Goal: Task Accomplishment & Management: Use online tool/utility

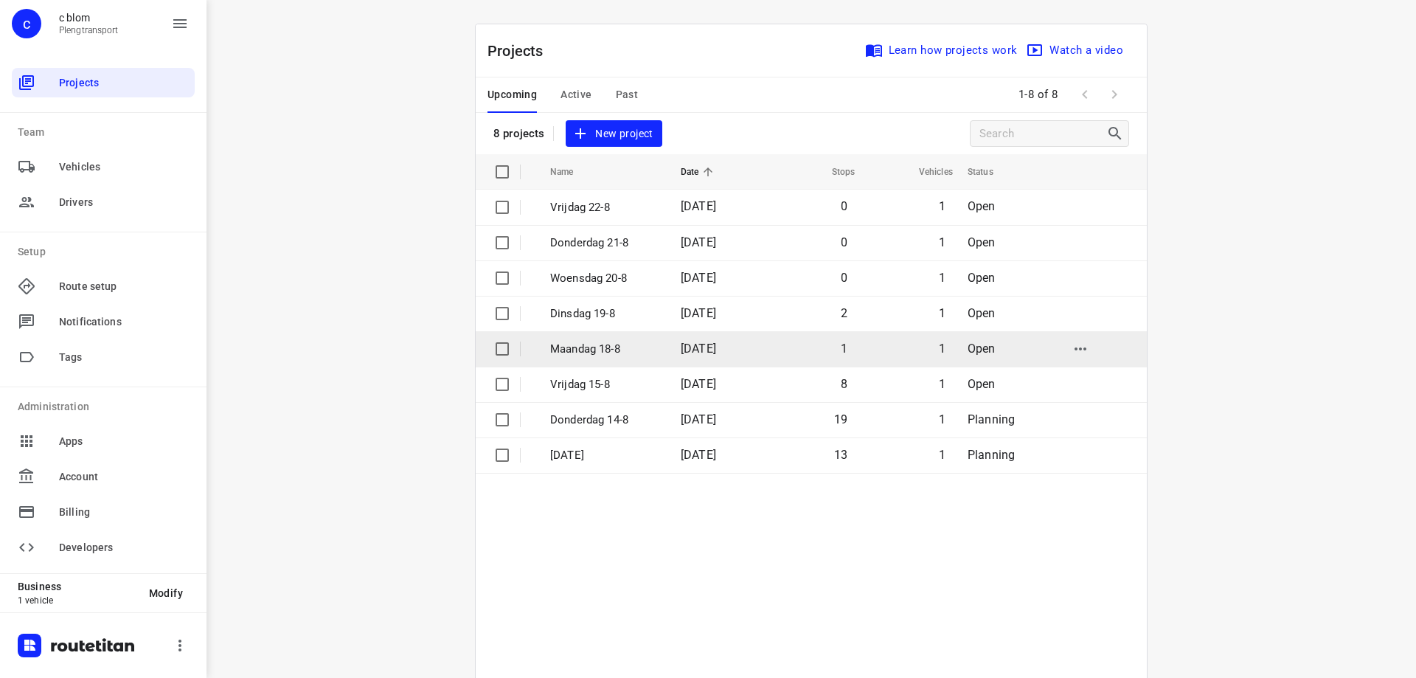
click at [620, 354] on p "Maandag 18-8" at bounding box center [604, 349] width 108 height 17
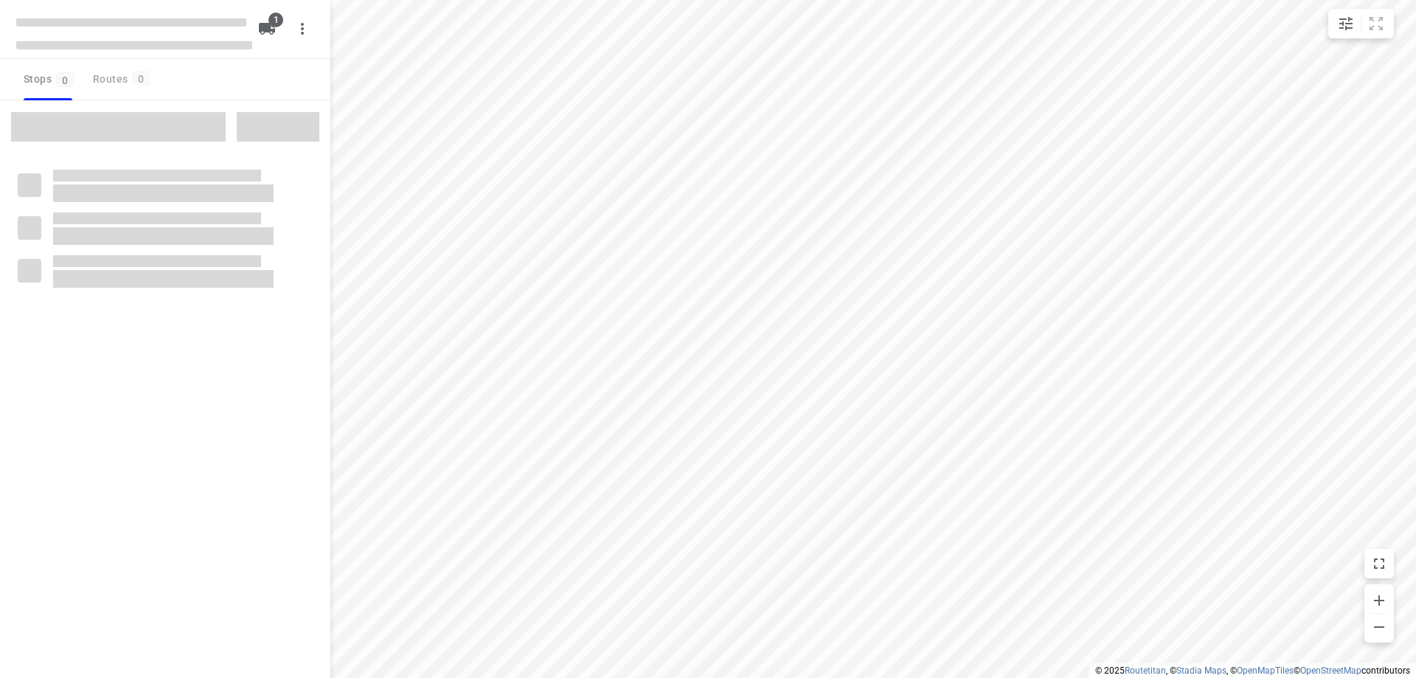
type input "distance"
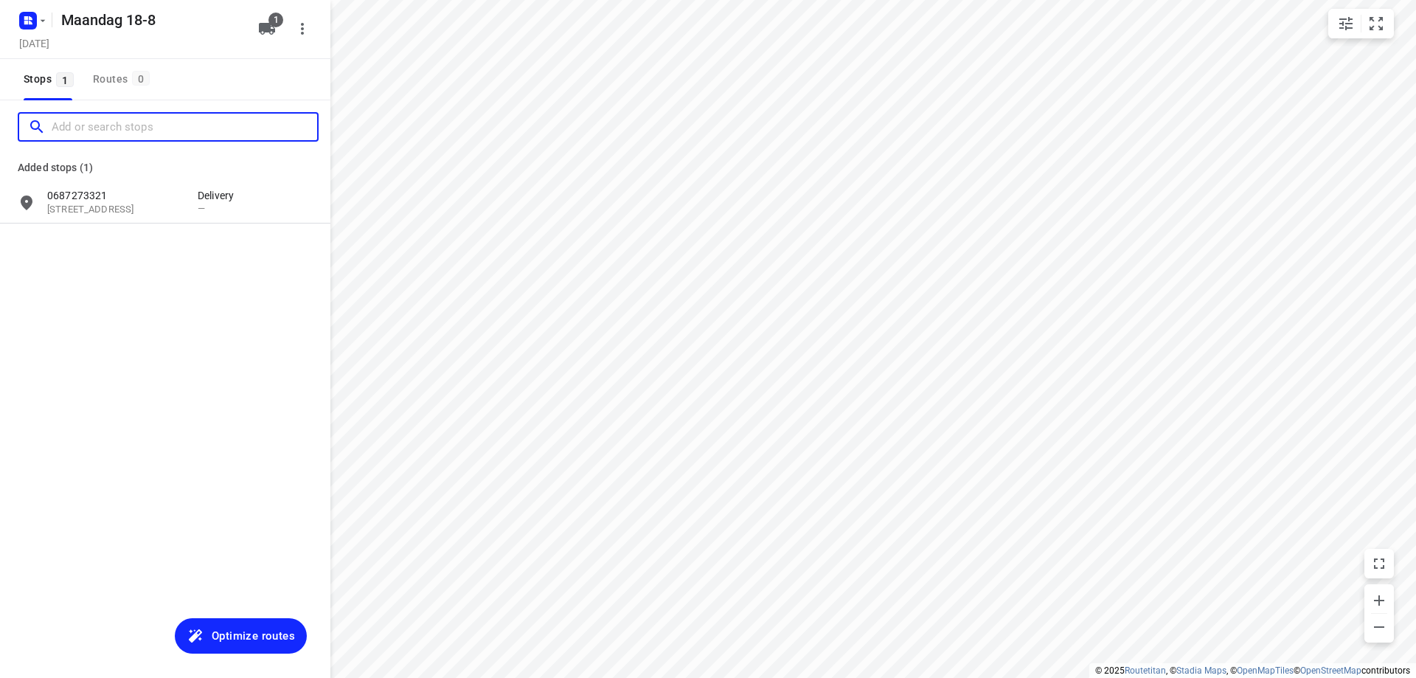
click at [94, 121] on input "Add or search stops" at bounding box center [185, 127] width 266 height 23
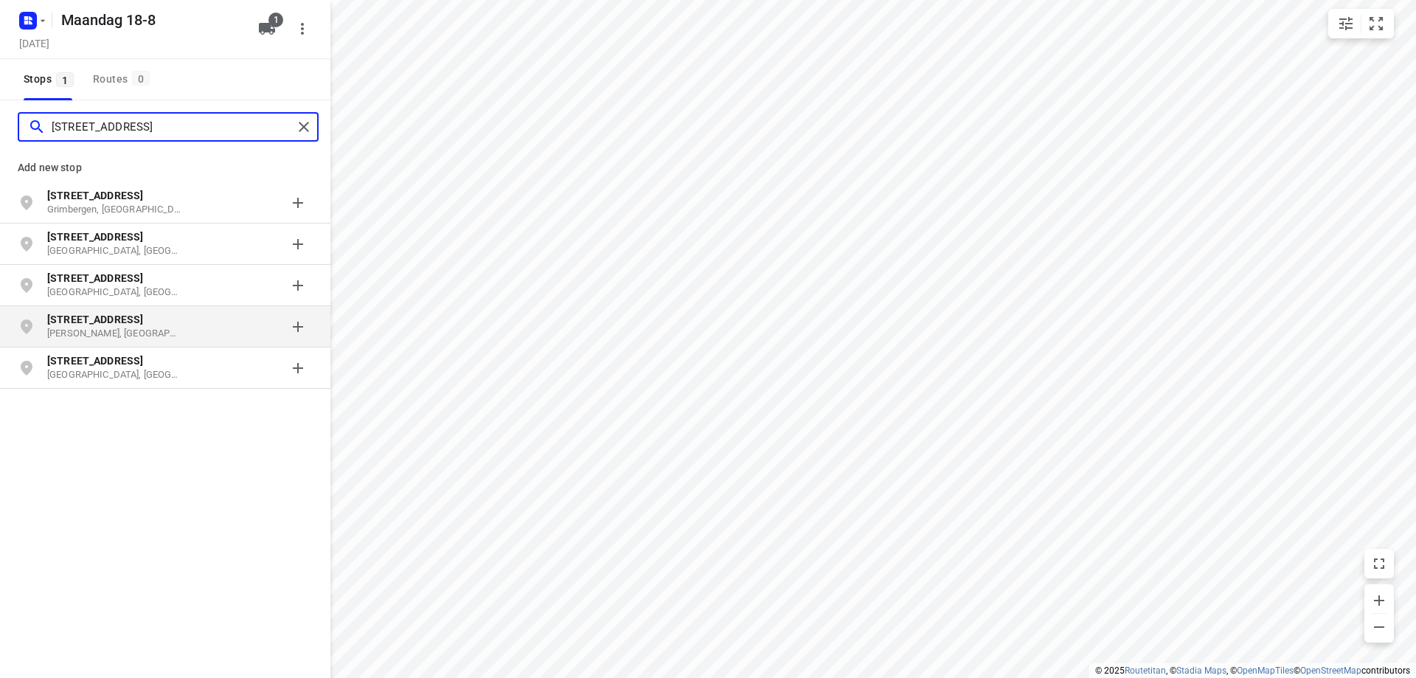
type input "[STREET_ADDRESS]"
click at [126, 325] on p "[STREET_ADDRESS]" at bounding box center [115, 319] width 136 height 15
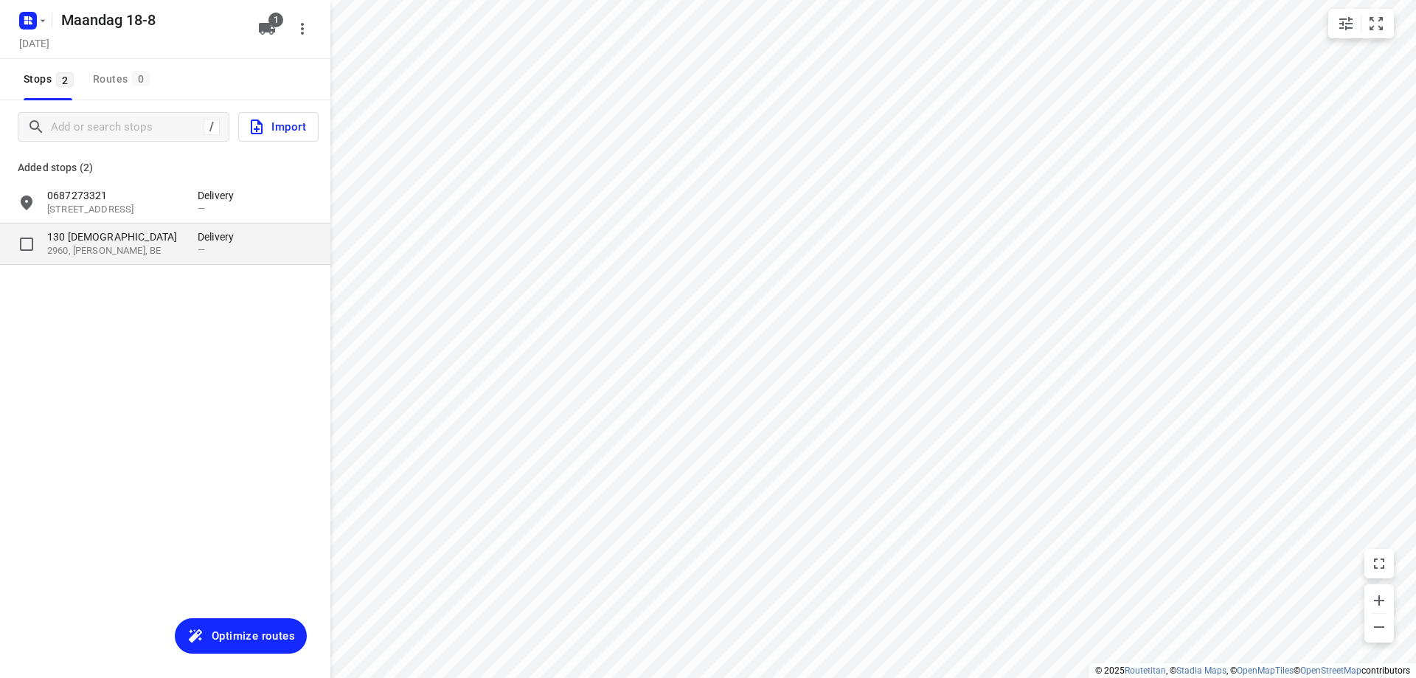
click at [157, 234] on p "130 [DEMOGRAPHIC_DATA]" at bounding box center [115, 236] width 136 height 15
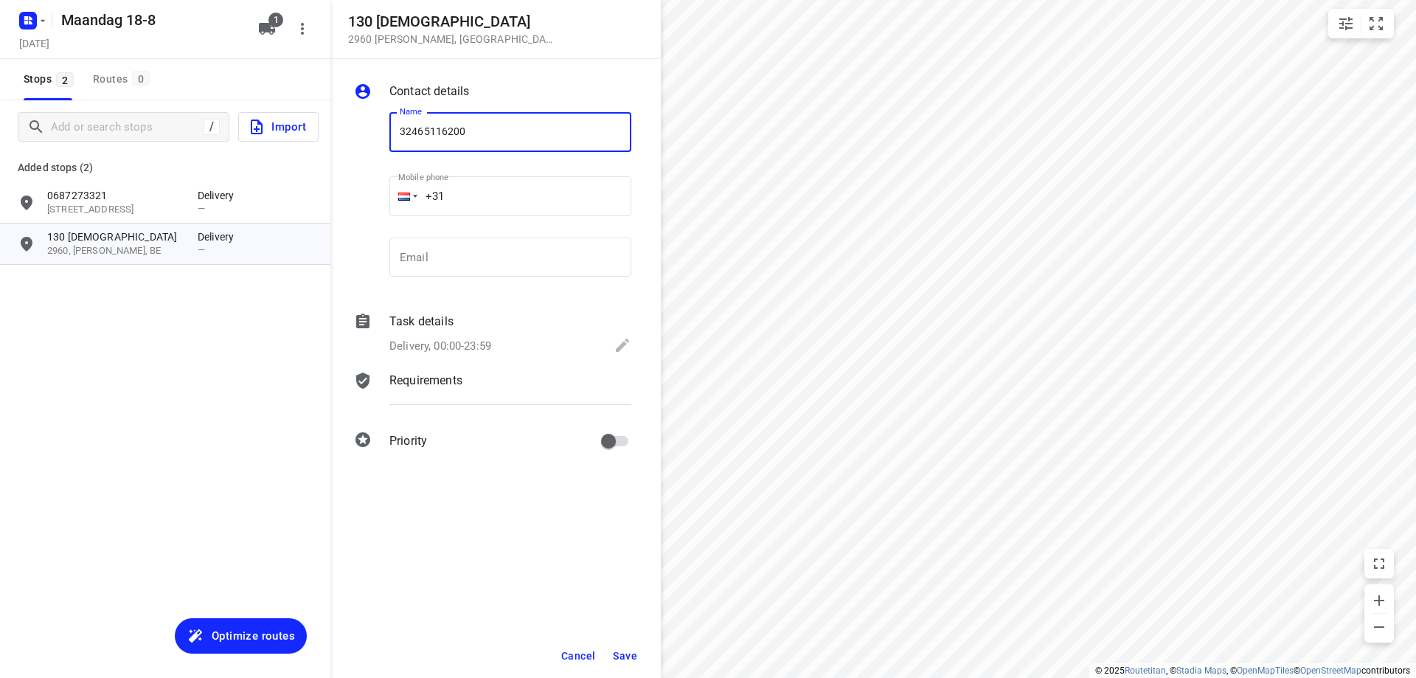
type input "32465116200"
click at [621, 652] on span "Save" at bounding box center [625, 656] width 24 height 12
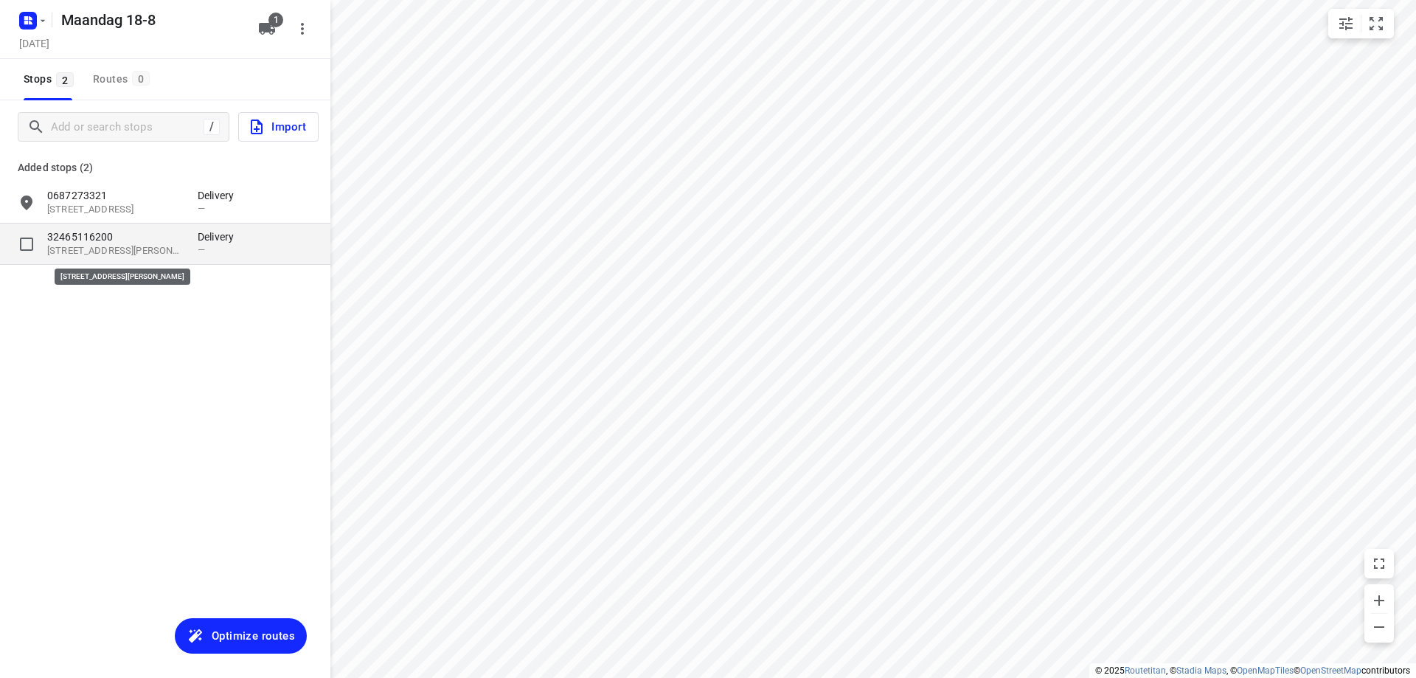
click at [120, 249] on p "[STREET_ADDRESS][PERSON_NAME]" at bounding box center [115, 251] width 136 height 14
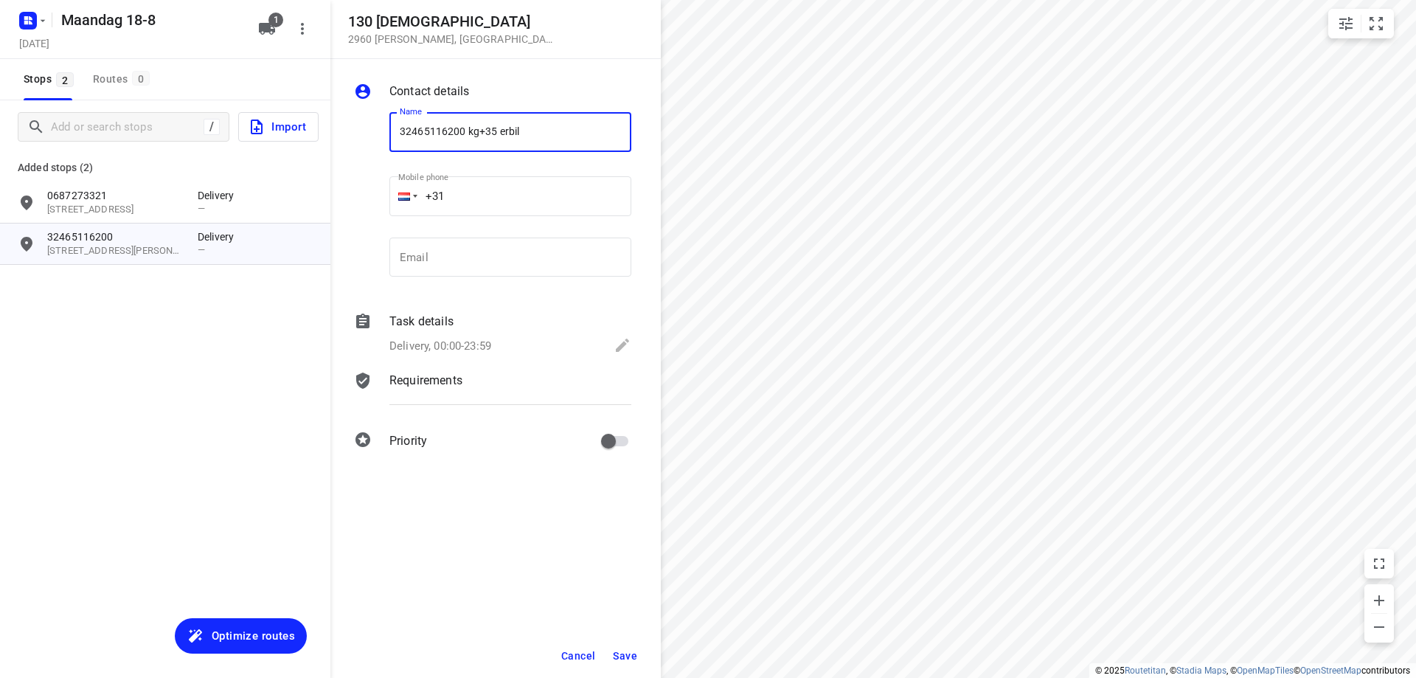
type input "32465116200 kg+35 erbil"
click at [613, 664] on button "Save" at bounding box center [625, 656] width 36 height 27
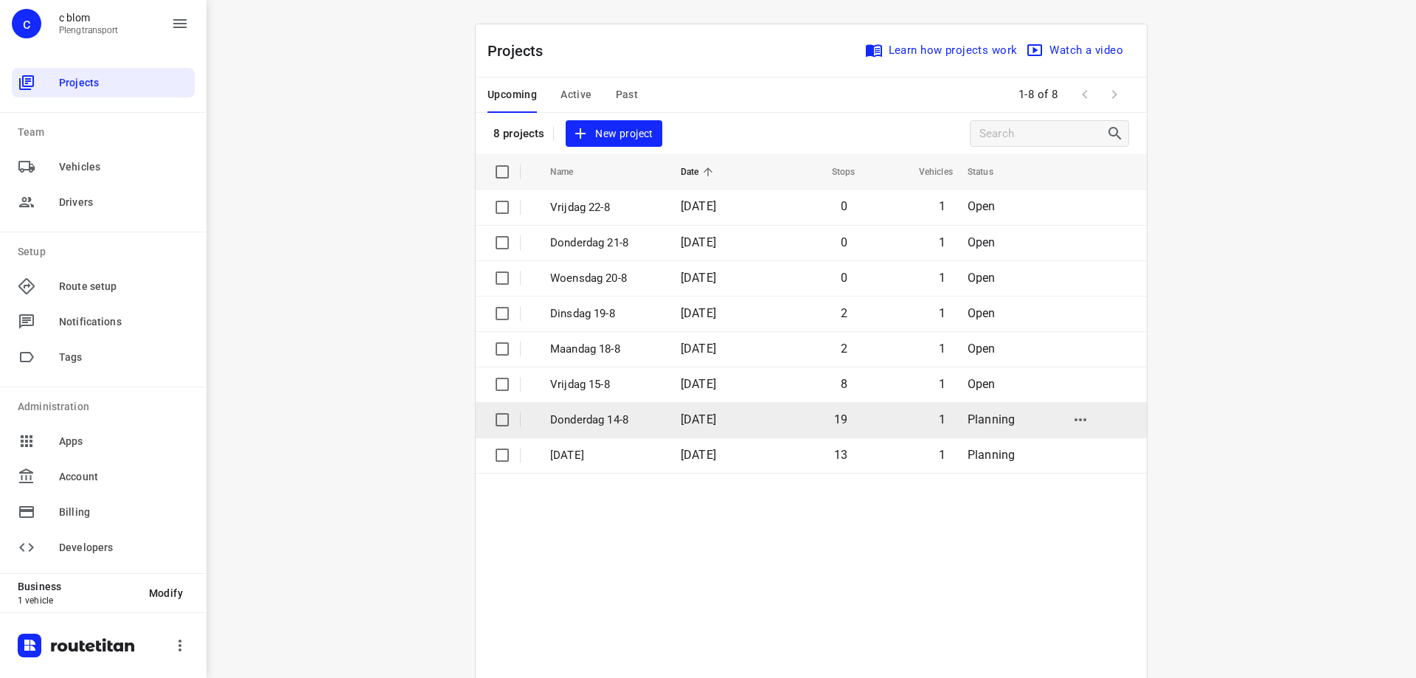
click at [716, 426] on span "[DATE]" at bounding box center [698, 419] width 35 height 14
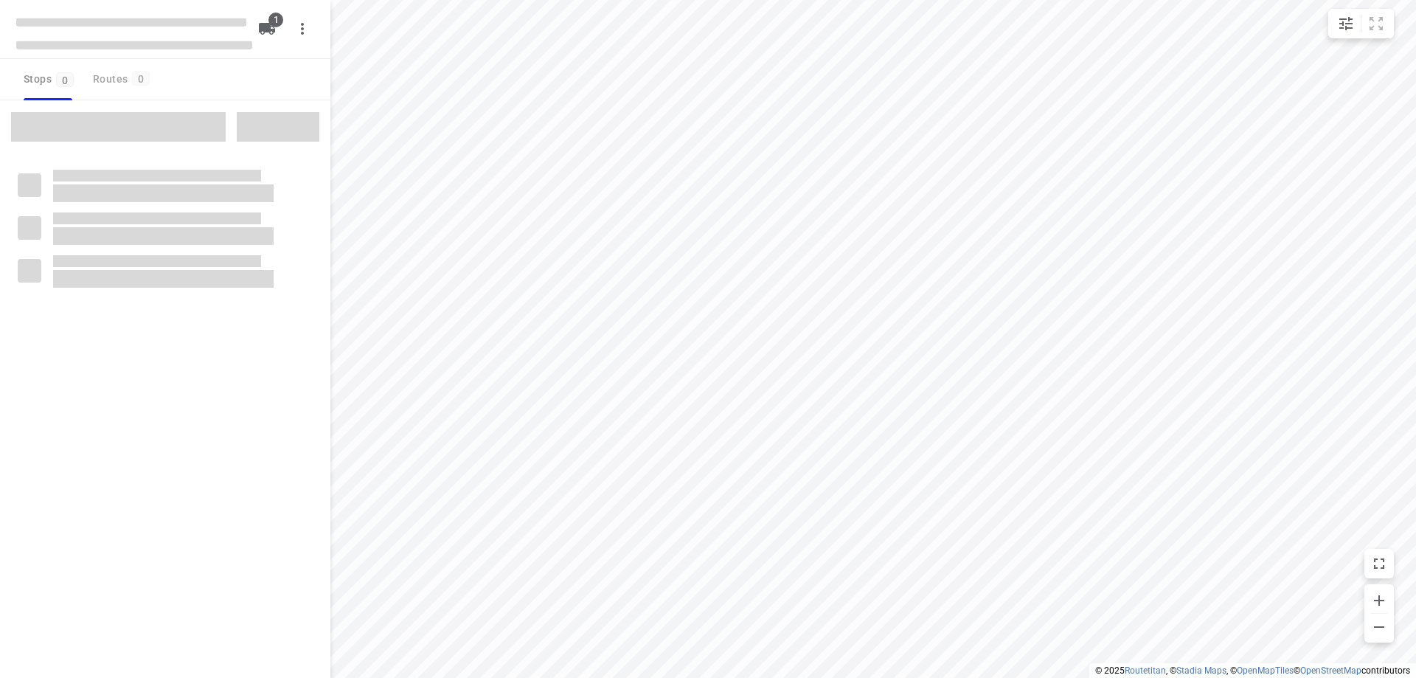
type input "distance"
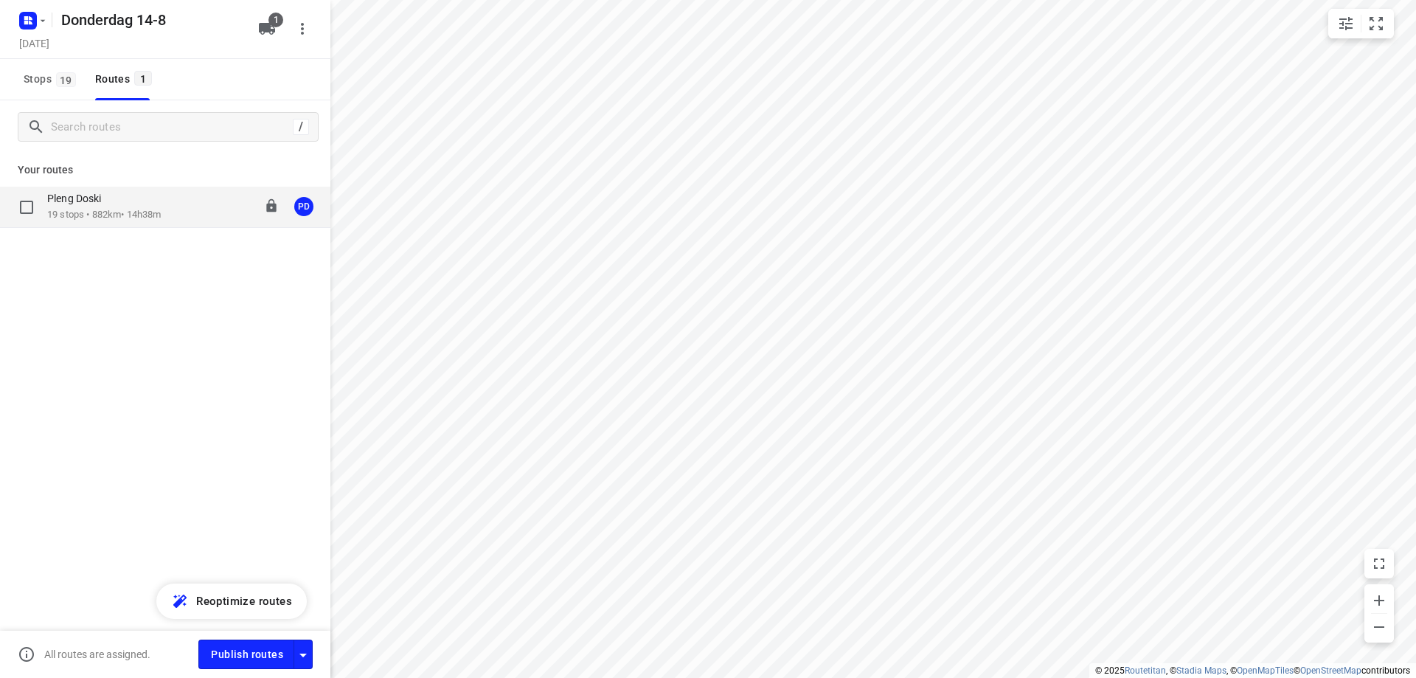
click at [124, 212] on p "19 stops • 882km • 14h38m" at bounding box center [104, 215] width 114 height 14
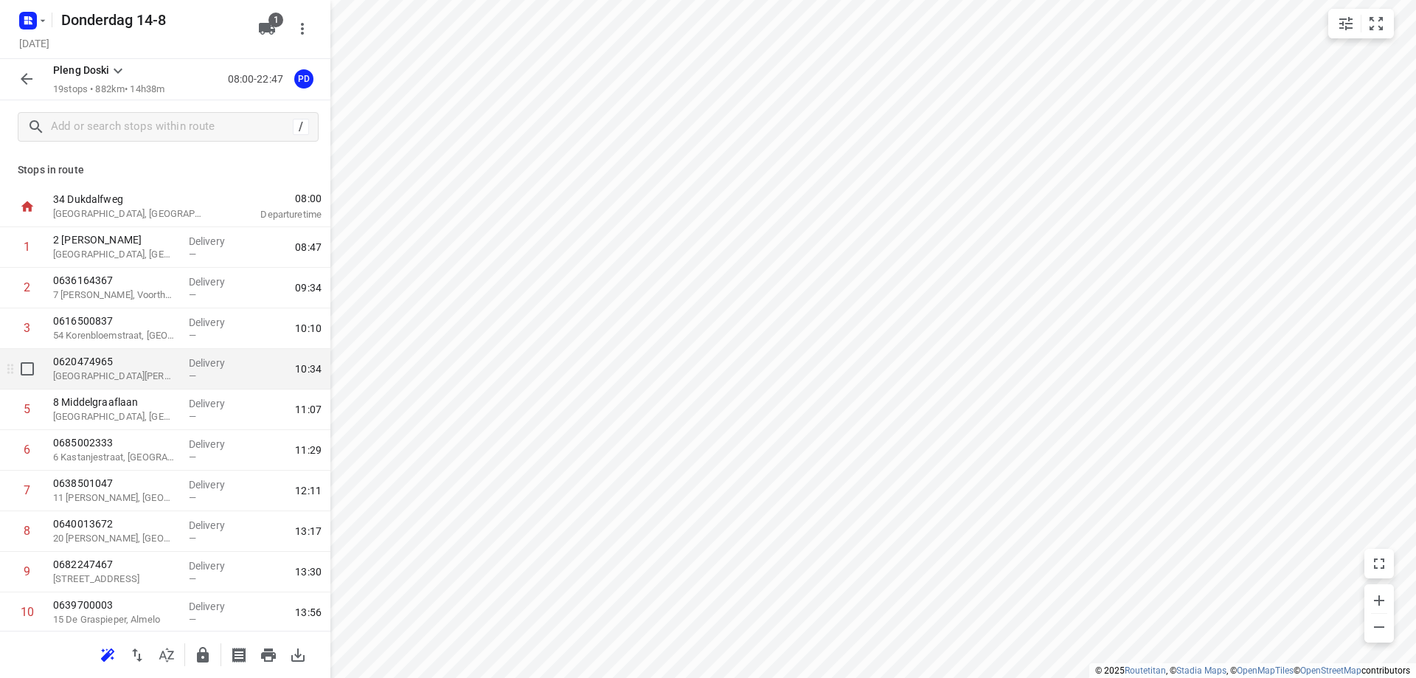
click at [145, 367] on p "0620474965" at bounding box center [115, 361] width 124 height 15
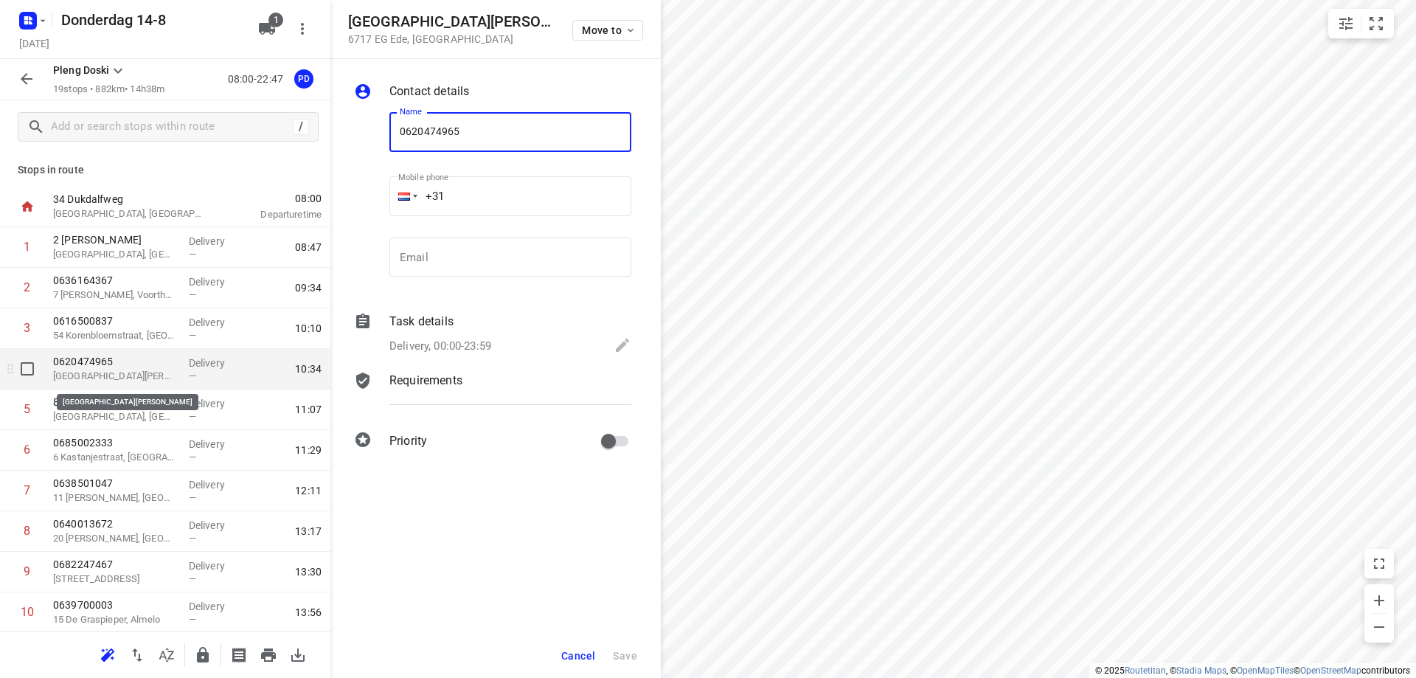
click at [146, 378] on p "[GEOGRAPHIC_DATA][PERSON_NAME]" at bounding box center [115, 376] width 124 height 15
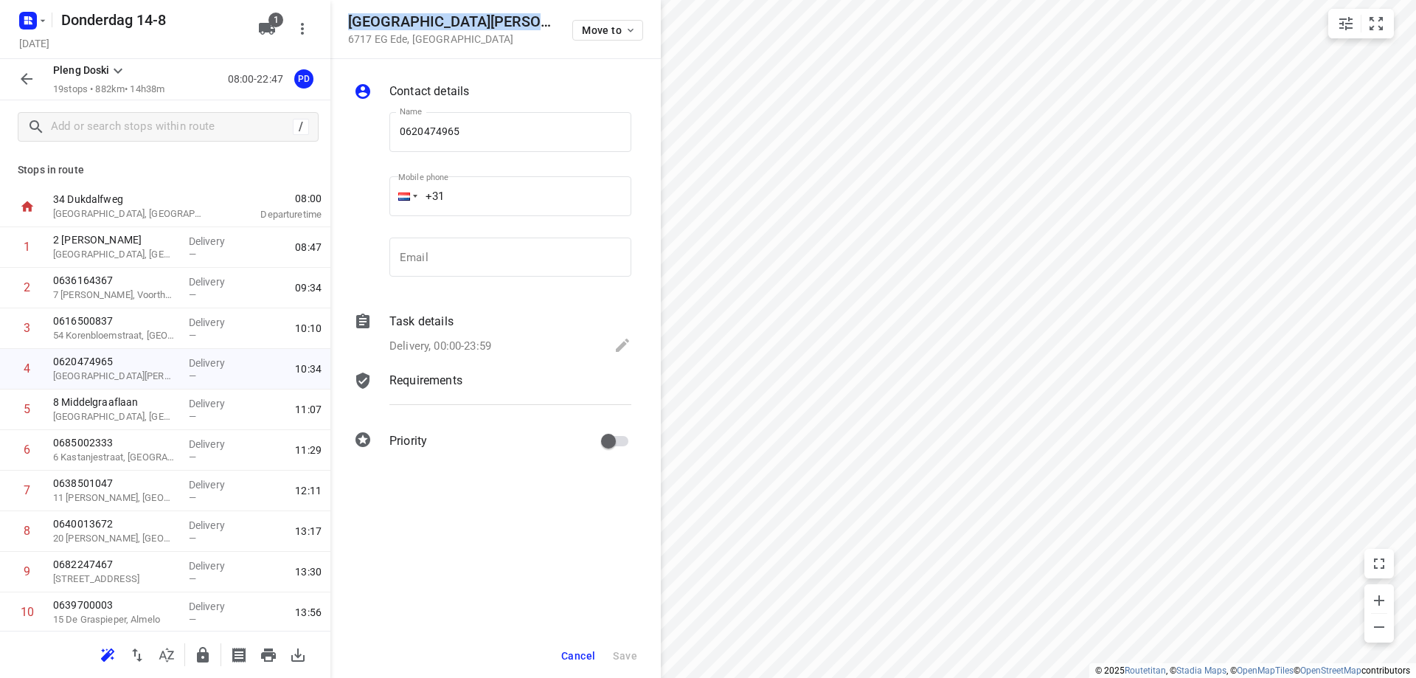
drag, startPoint x: 530, startPoint y: 20, endPoint x: 352, endPoint y: 29, distance: 178.0
click at [352, 29] on div "1015 [PERSON_NAME][STREET_ADDRESS] Move to" at bounding box center [495, 29] width 295 height 32
copy h5 "[GEOGRAPHIC_DATA][PERSON_NAME]"
click at [584, 652] on span "Cancel" at bounding box center [578, 656] width 34 height 12
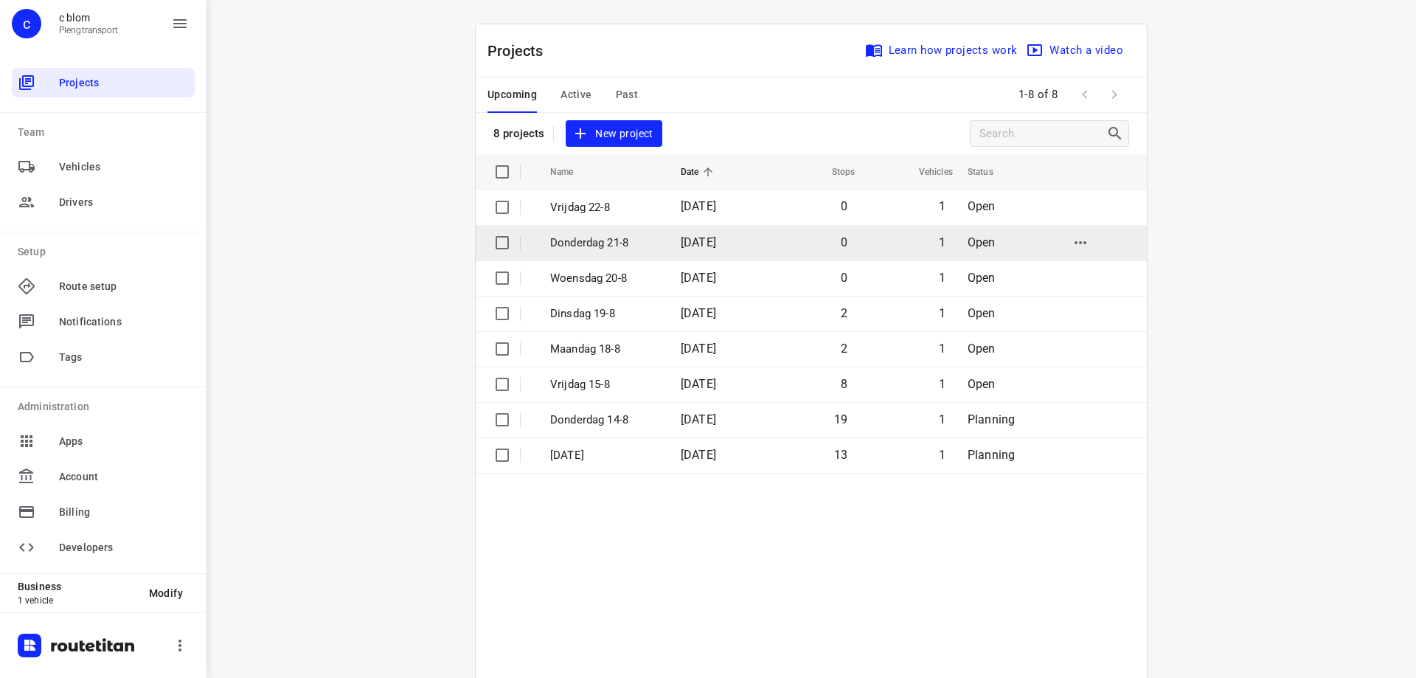
click at [603, 241] on p "Donderdag 21-8" at bounding box center [604, 243] width 108 height 17
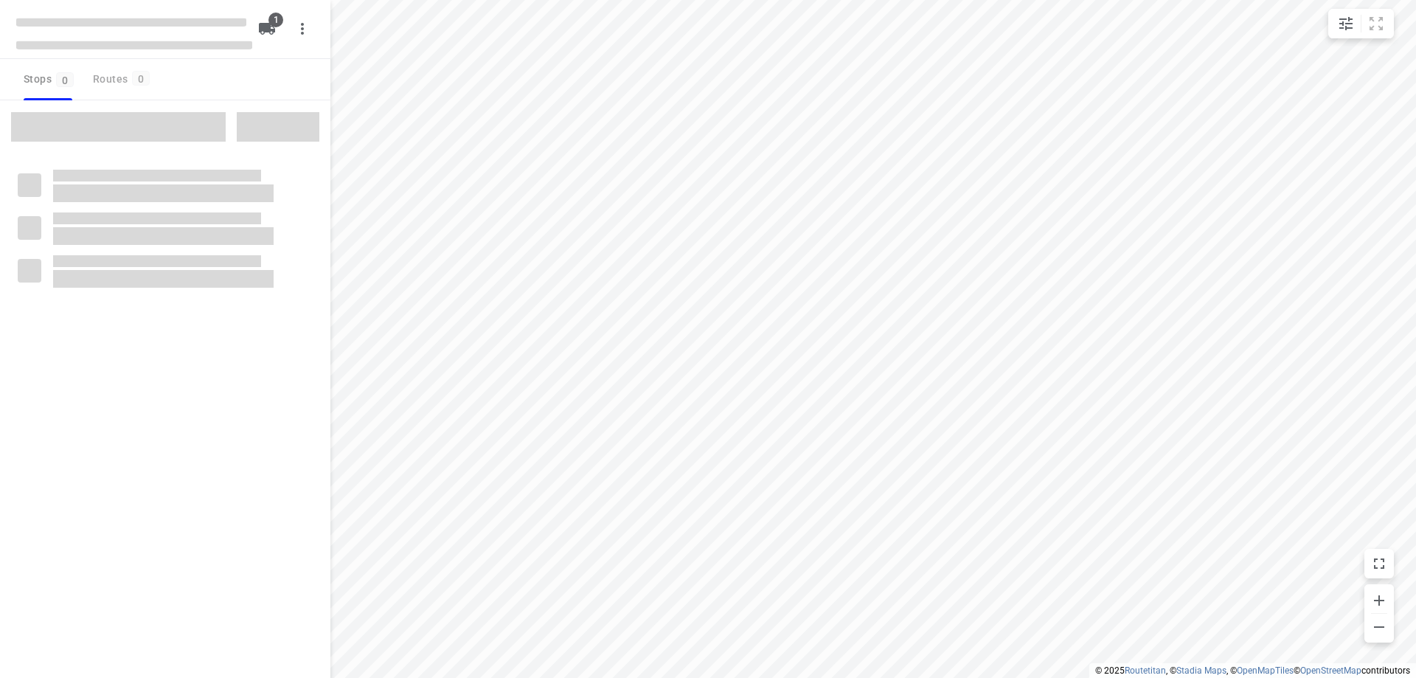
type input "distance"
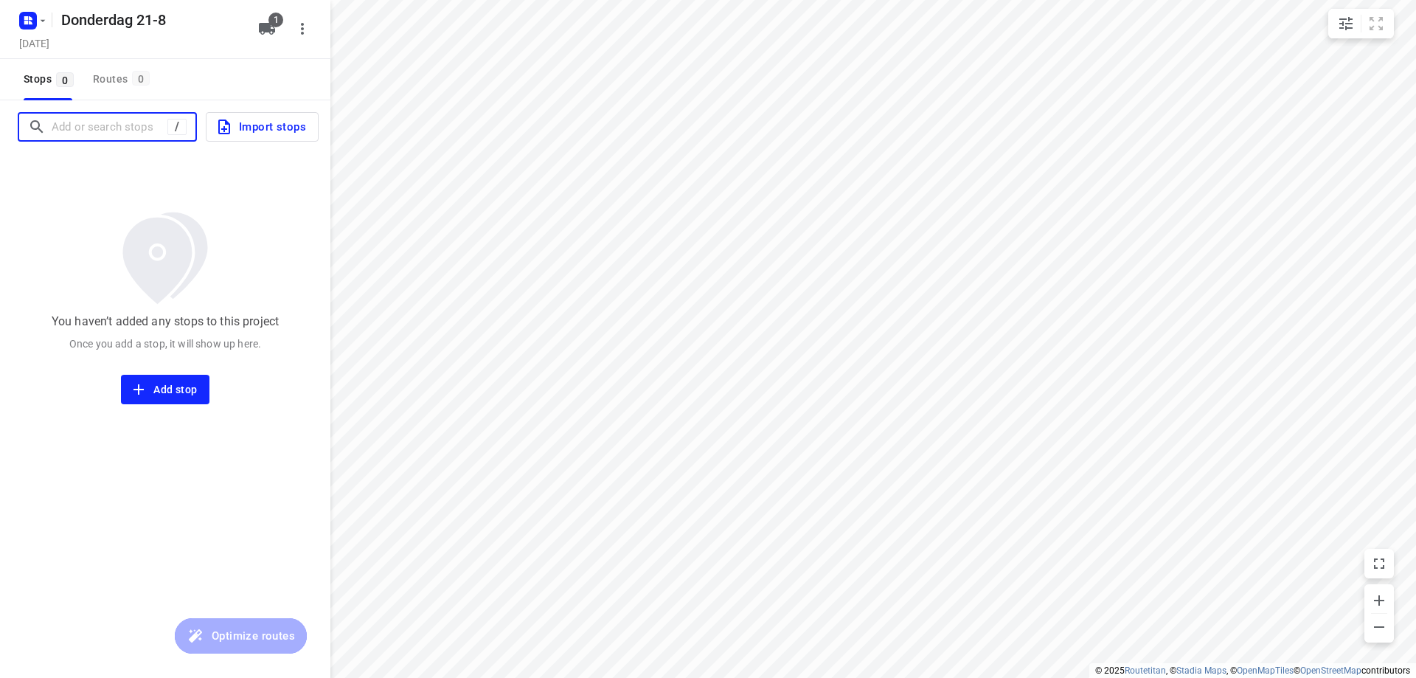
click at [125, 120] on input "Add or search stops" at bounding box center [110, 127] width 116 height 23
paste input "[GEOGRAPHIC_DATA][PERSON_NAME]"
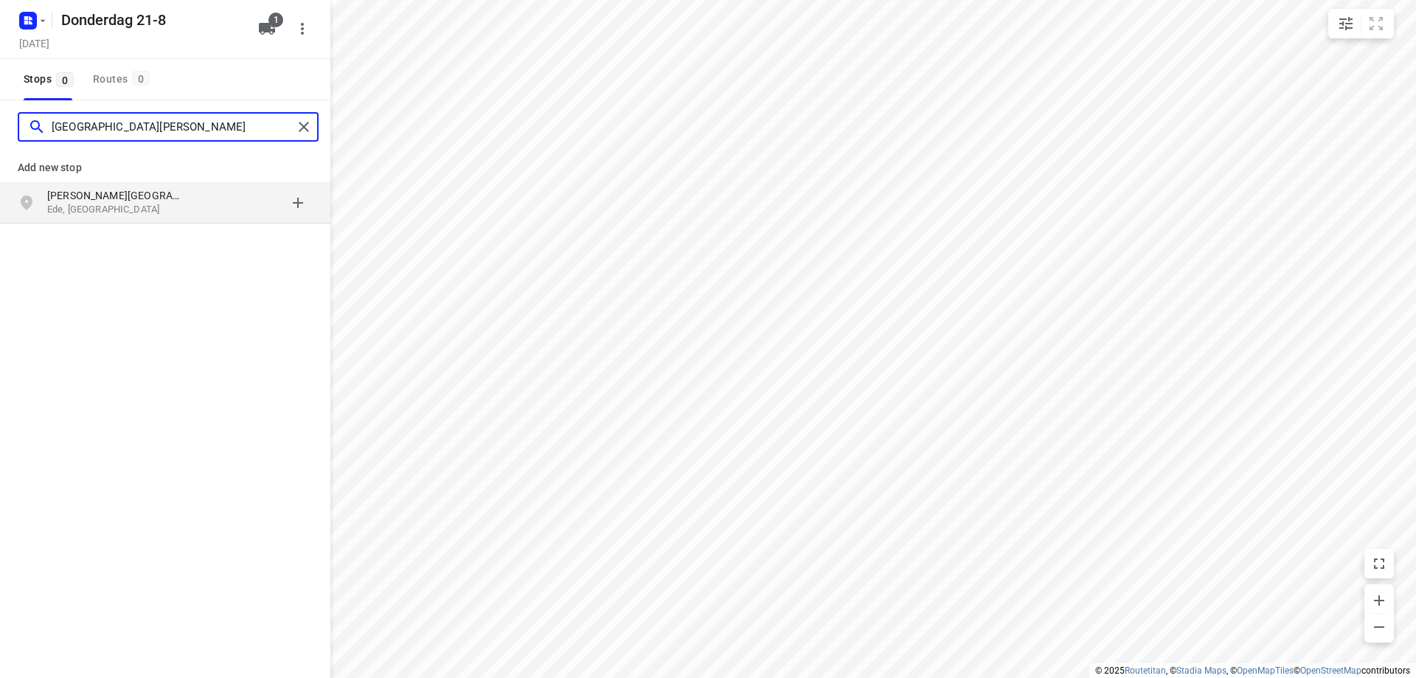
type input "[GEOGRAPHIC_DATA][PERSON_NAME]"
click at [180, 197] on p "[PERSON_NAME][GEOGRAPHIC_DATA]" at bounding box center [115, 195] width 136 height 15
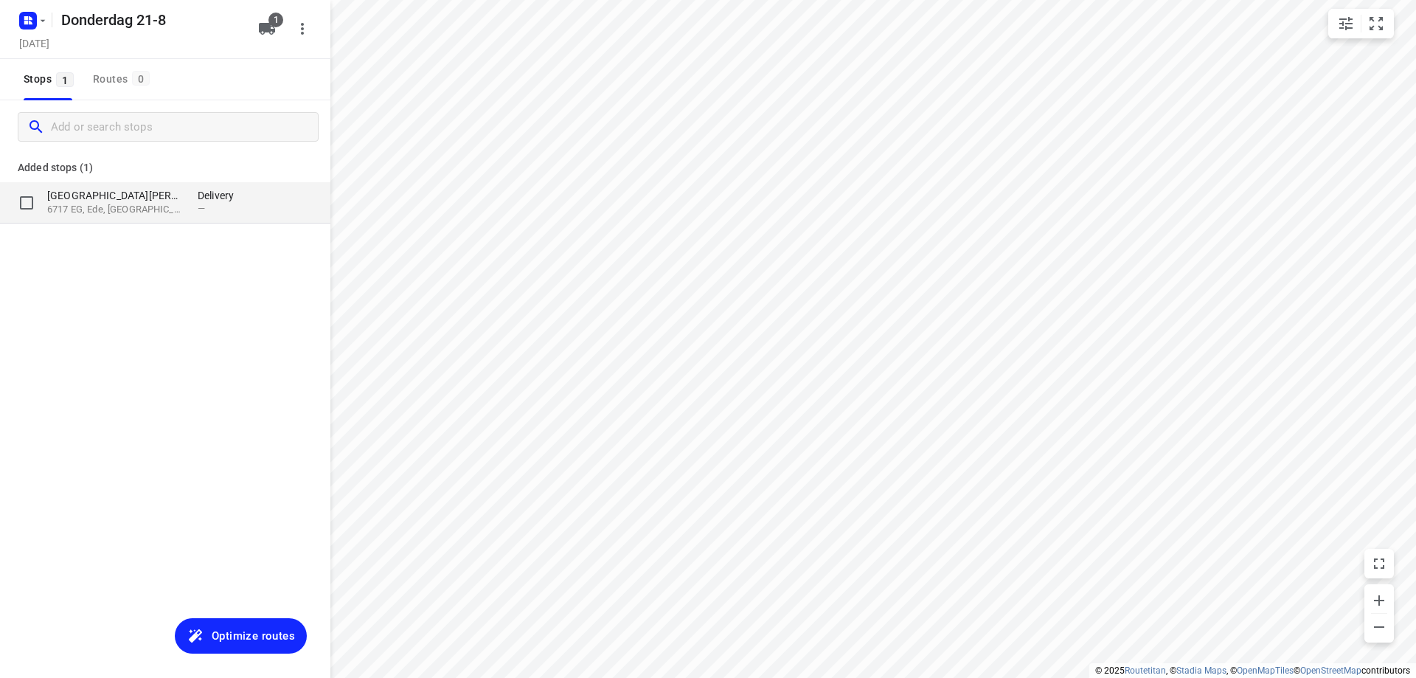
click at [181, 215] on p "6717 EG, Ede, [GEOGRAPHIC_DATA]" at bounding box center [115, 210] width 136 height 14
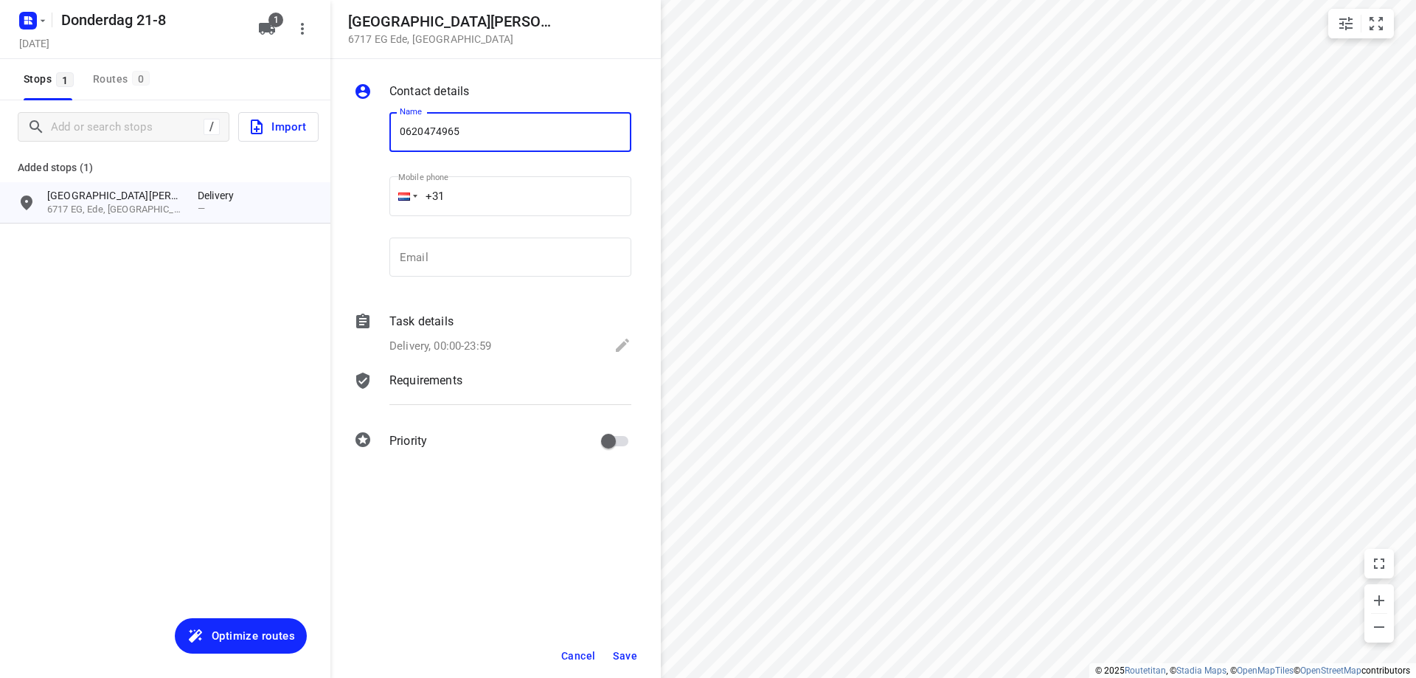
type input "0620474965"
click at [632, 656] on span "Save" at bounding box center [625, 656] width 24 height 12
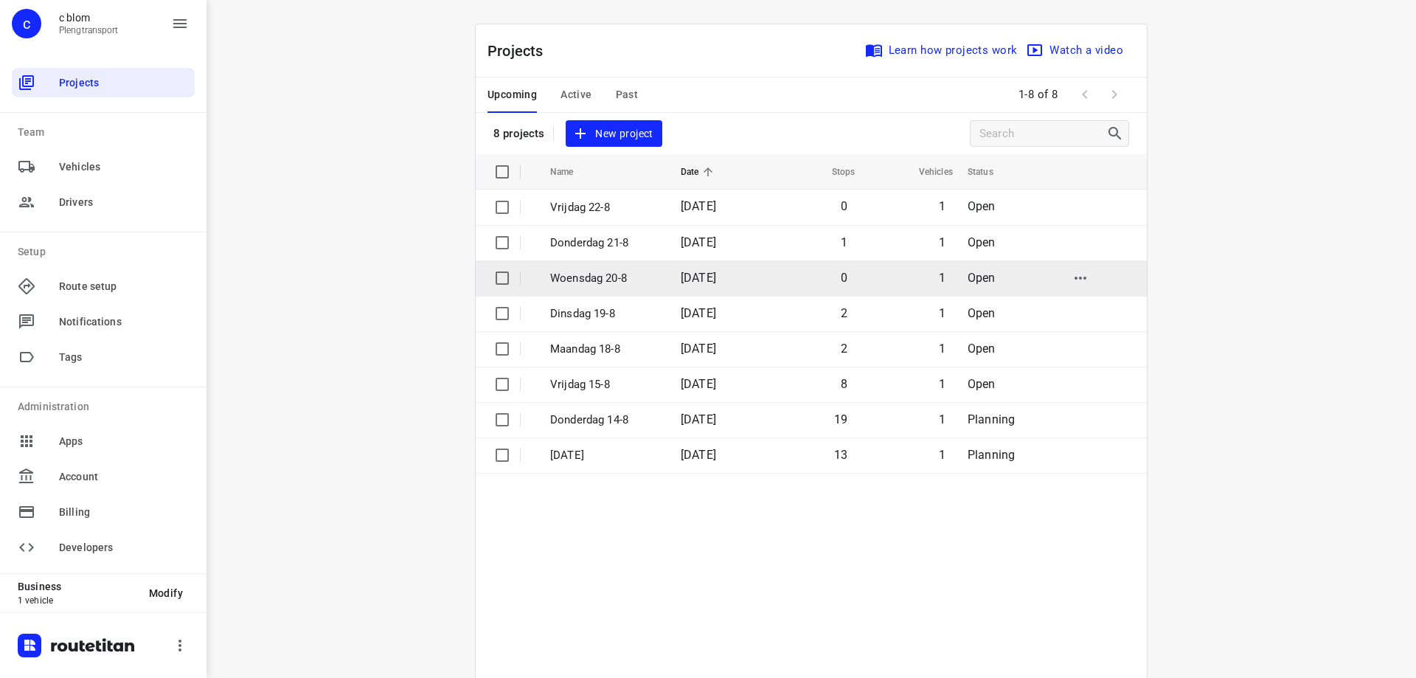
click at [657, 283] on td "Woensdag 20-8" at bounding box center [603, 277] width 134 height 35
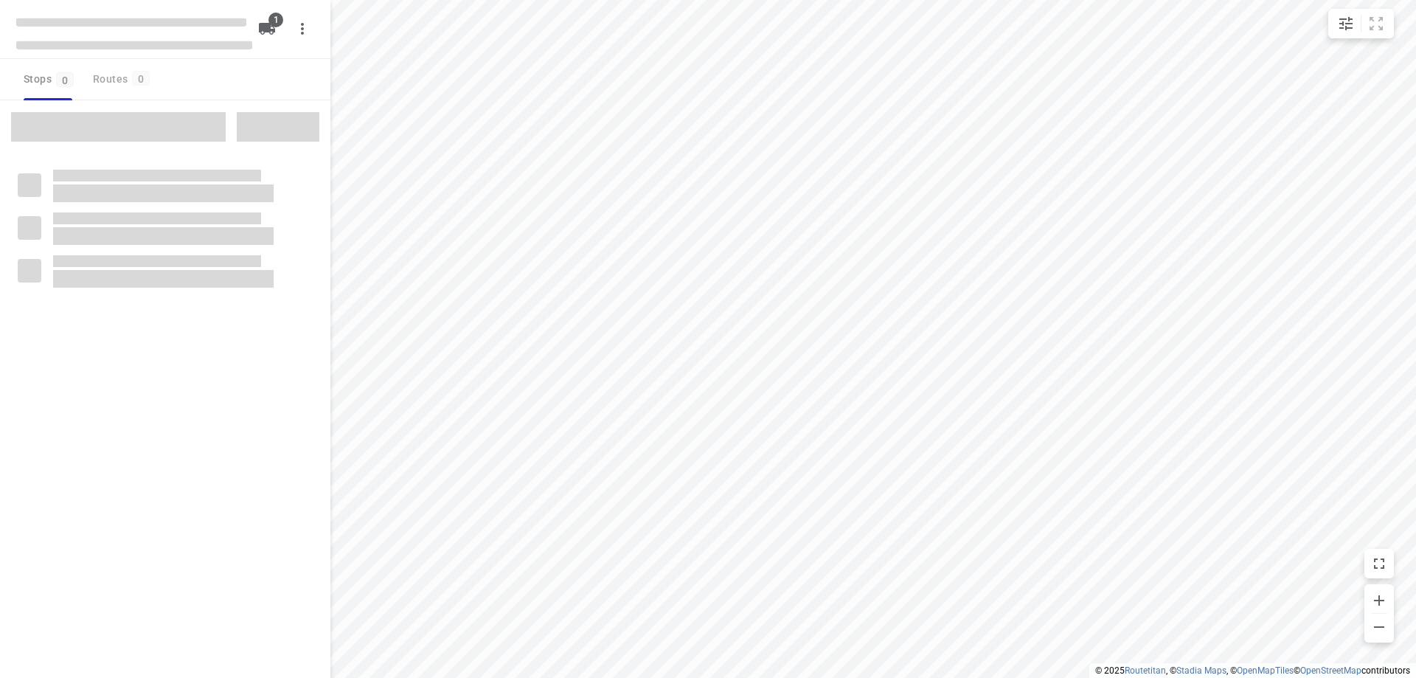
type input "distance"
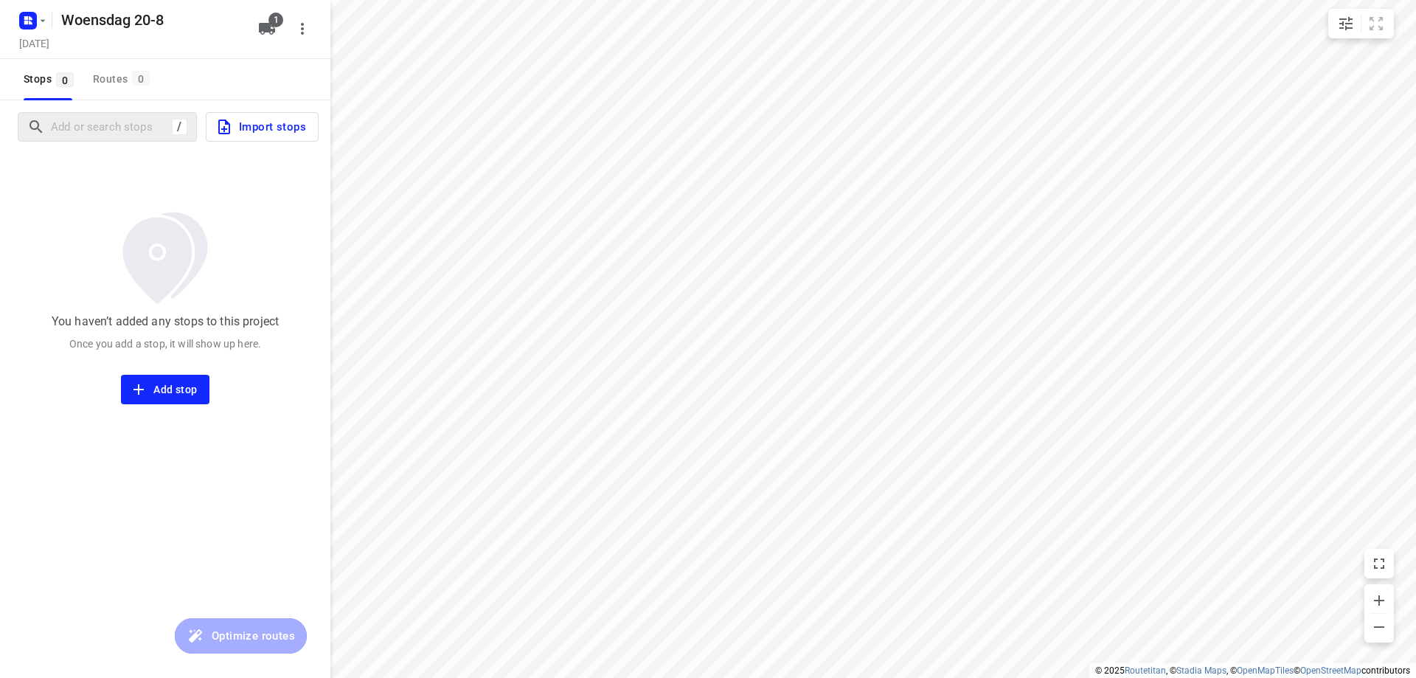
click at [127, 141] on div "/" at bounding box center [107, 127] width 179 height 30
click at [124, 128] on input "Add or search stops" at bounding box center [185, 127] width 266 height 23
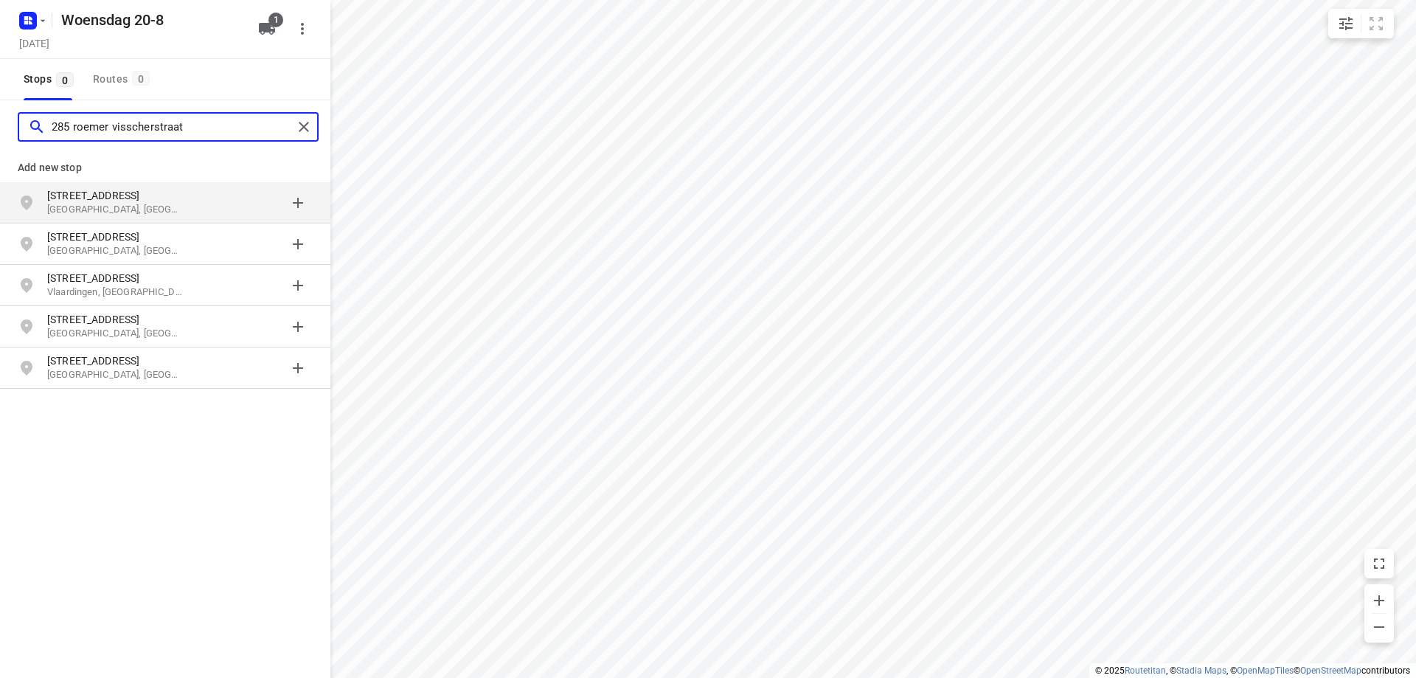
type input "285 roemer visscherstraat"
click at [142, 206] on p "[GEOGRAPHIC_DATA], [GEOGRAPHIC_DATA]" at bounding box center [115, 210] width 136 height 14
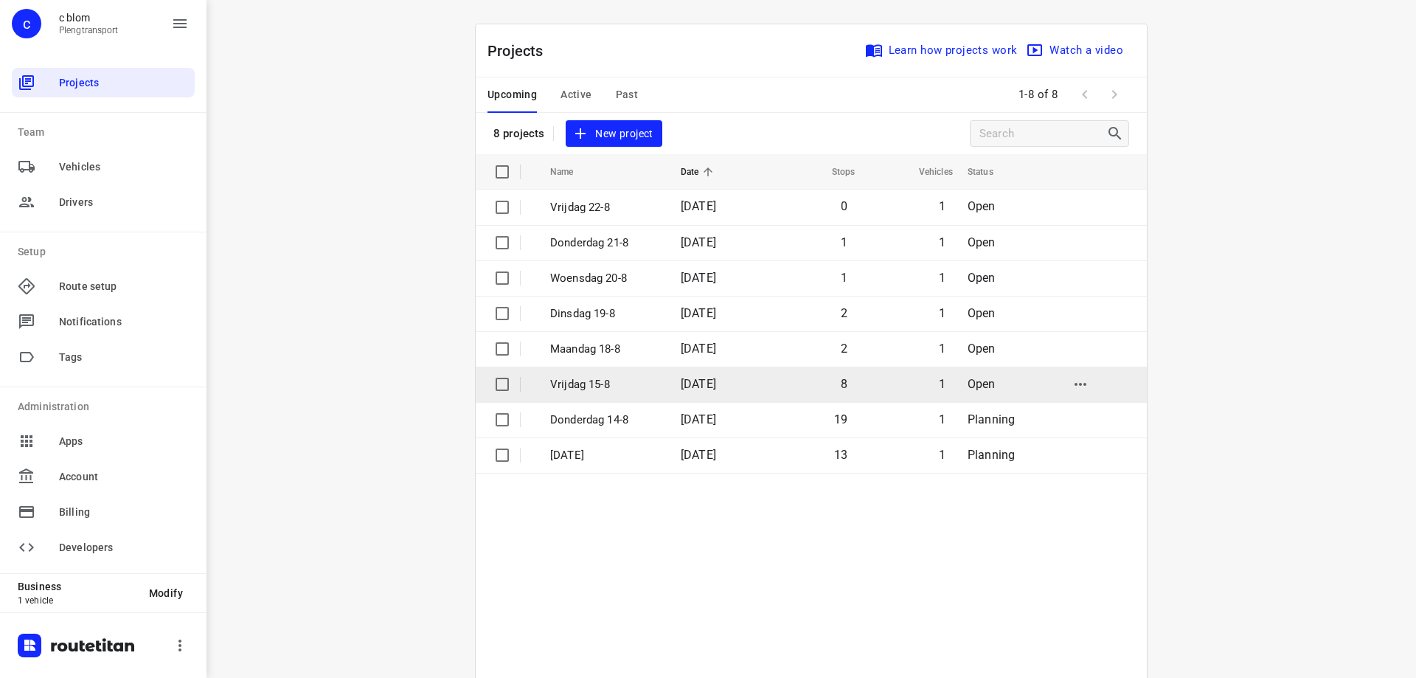
click at [642, 373] on td "Vrijdag 15-8" at bounding box center [603, 384] width 134 height 35
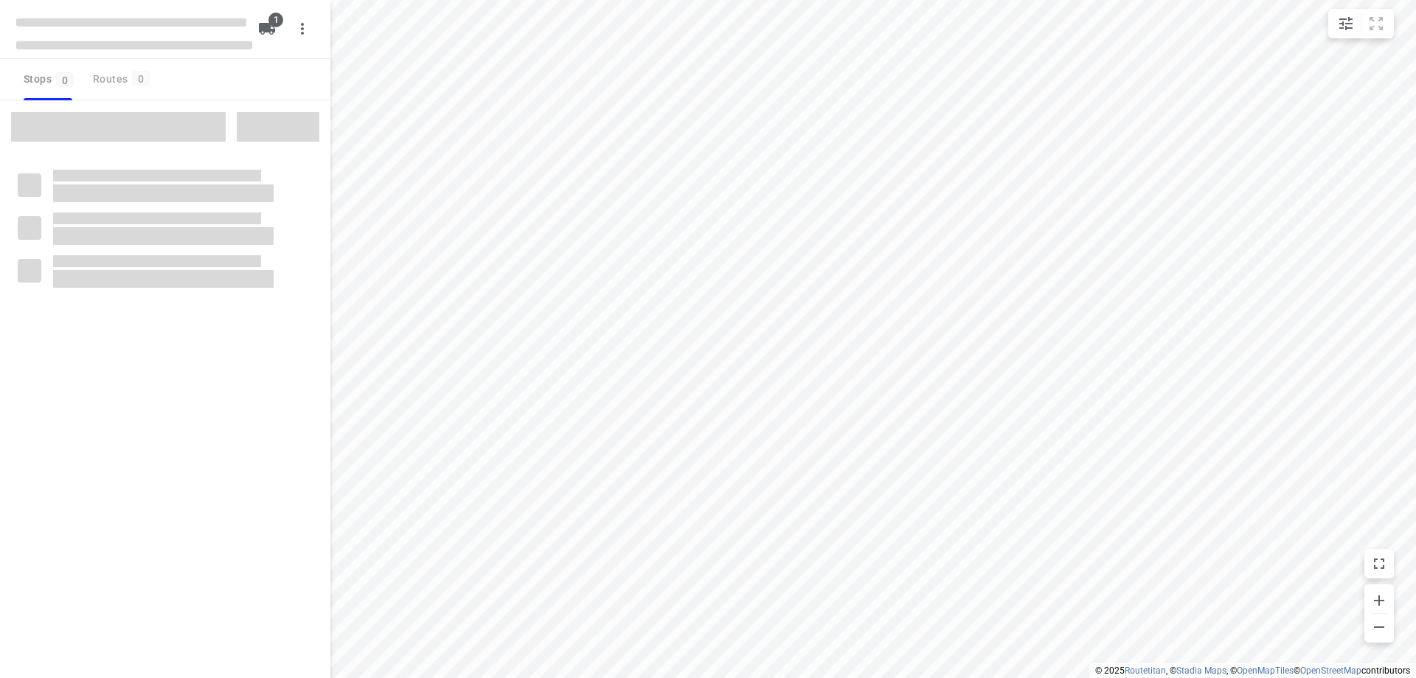
type input "distance"
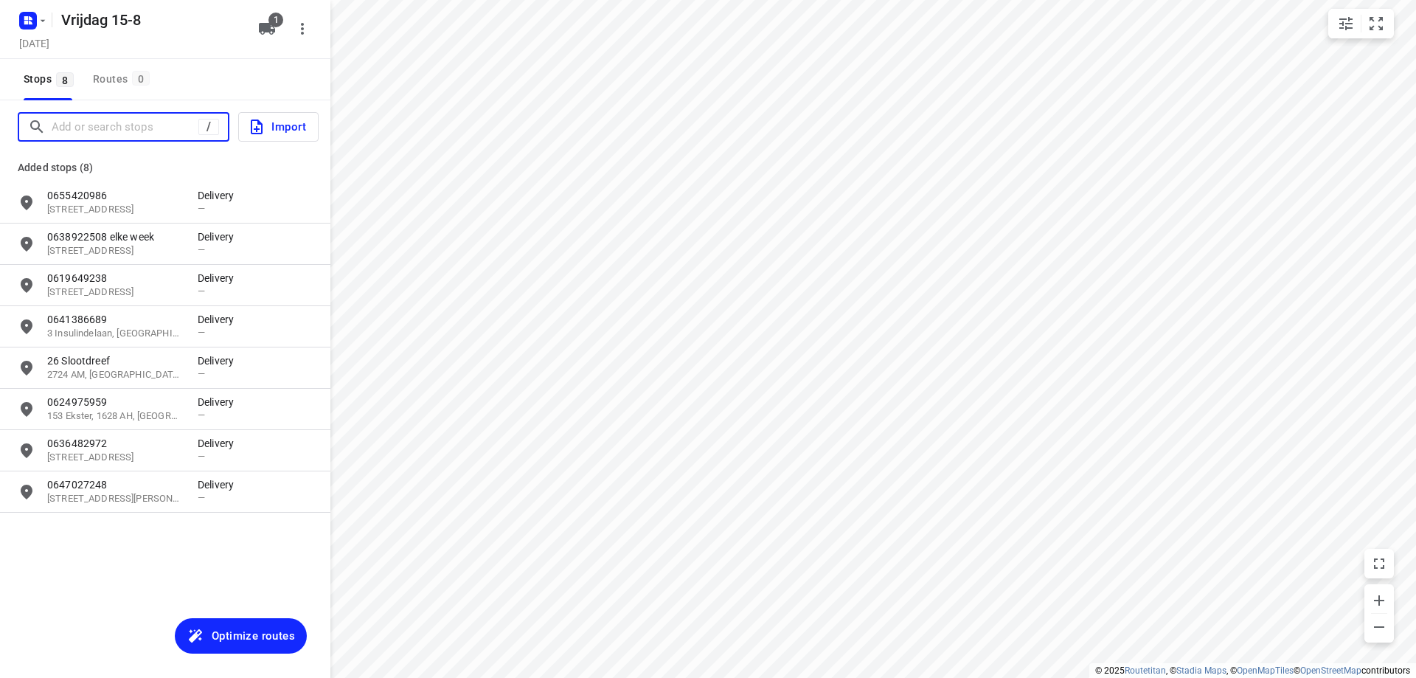
click at [124, 129] on input "Add or search stops" at bounding box center [125, 127] width 147 height 23
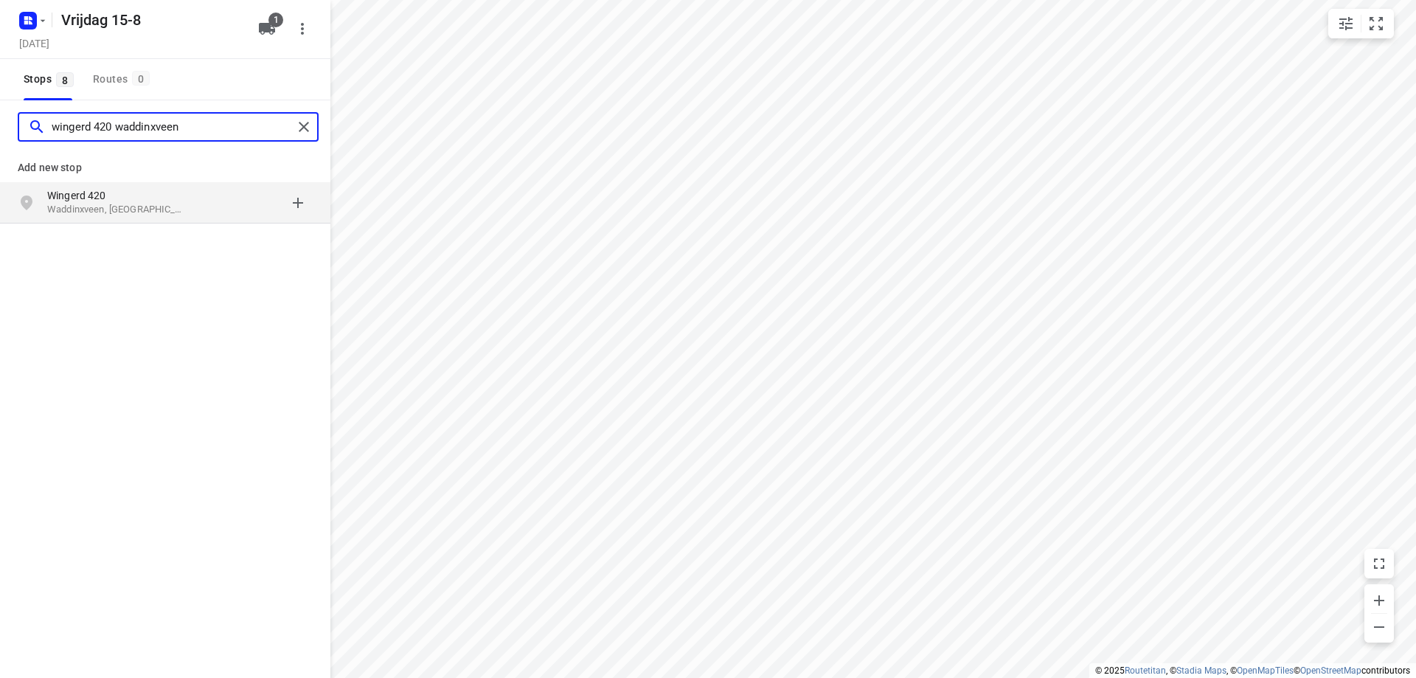
type input "wingerd 420 waddinxveen"
click at [195, 205] on div "Wingerd 420 [GEOGRAPHIC_DATA], [GEOGRAPHIC_DATA]" at bounding box center [122, 203] width 151 height 30
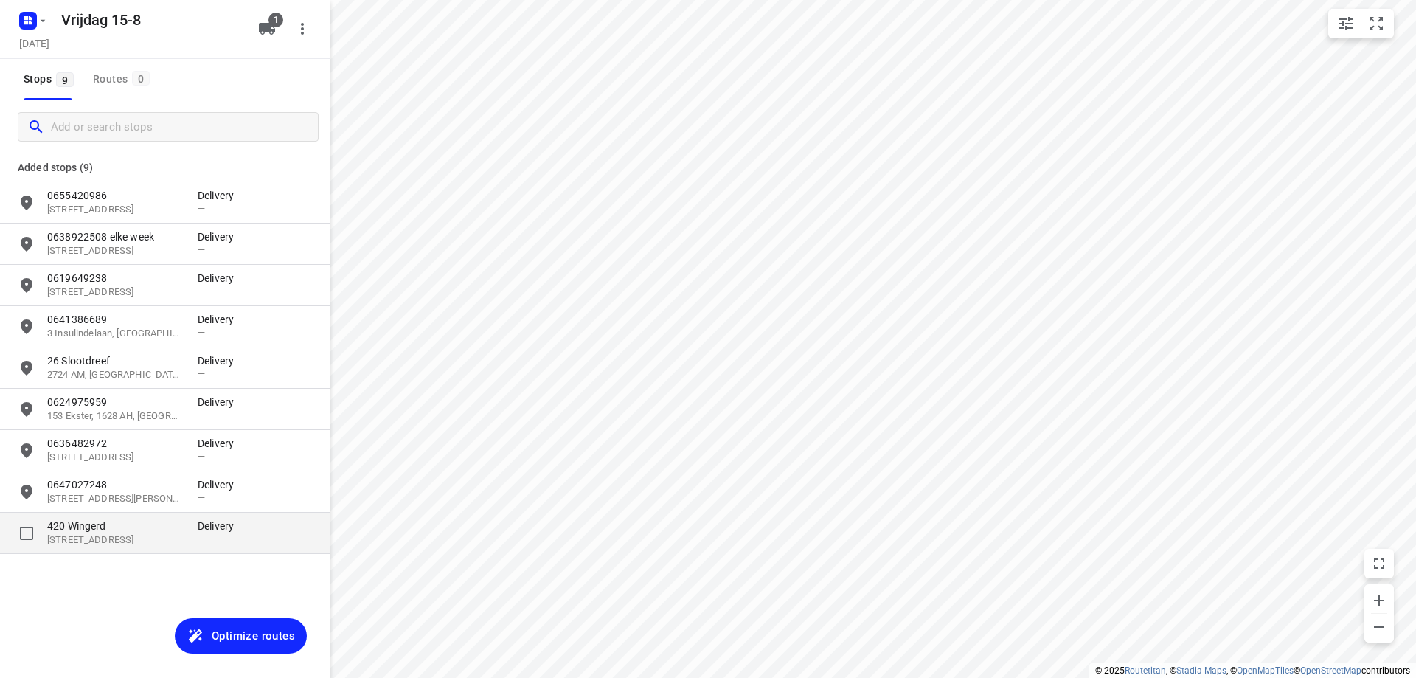
click at [153, 539] on p "[STREET_ADDRESS]" at bounding box center [115, 540] width 136 height 14
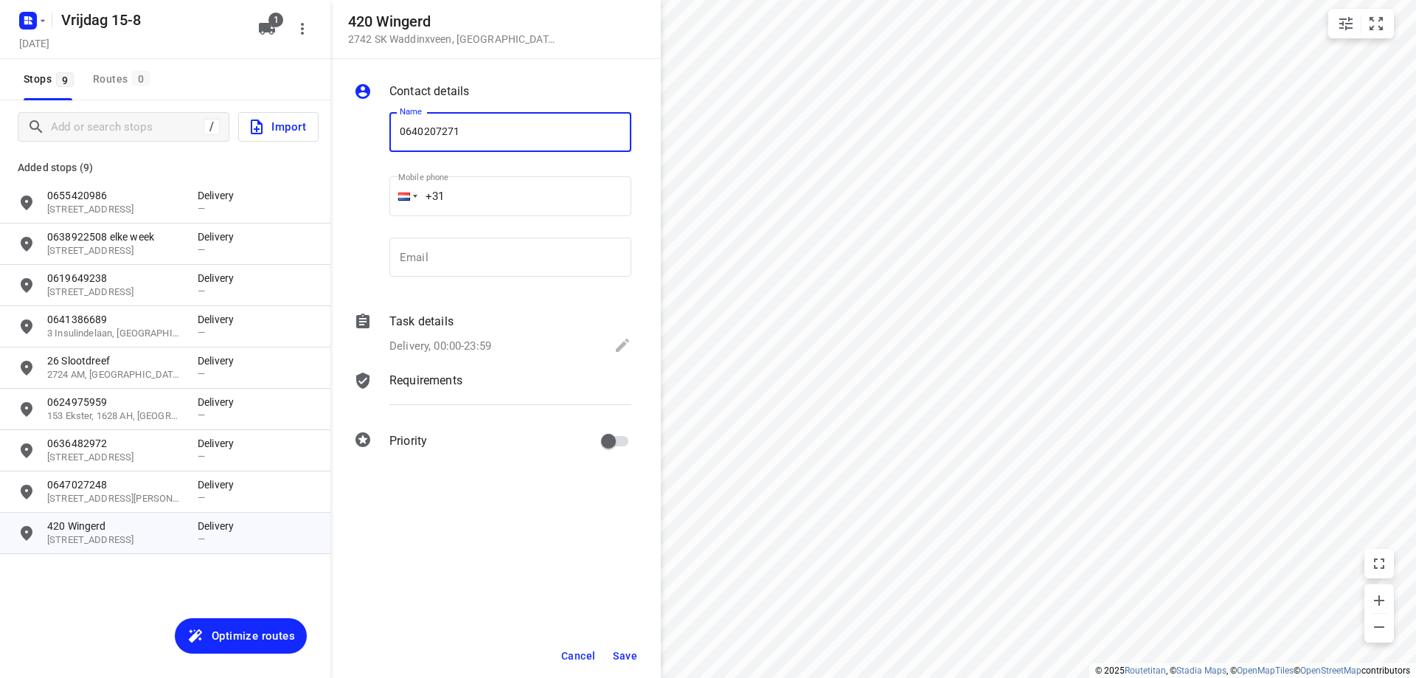
type input "0640207271"
click at [637, 657] on button "Save" at bounding box center [625, 656] width 36 height 27
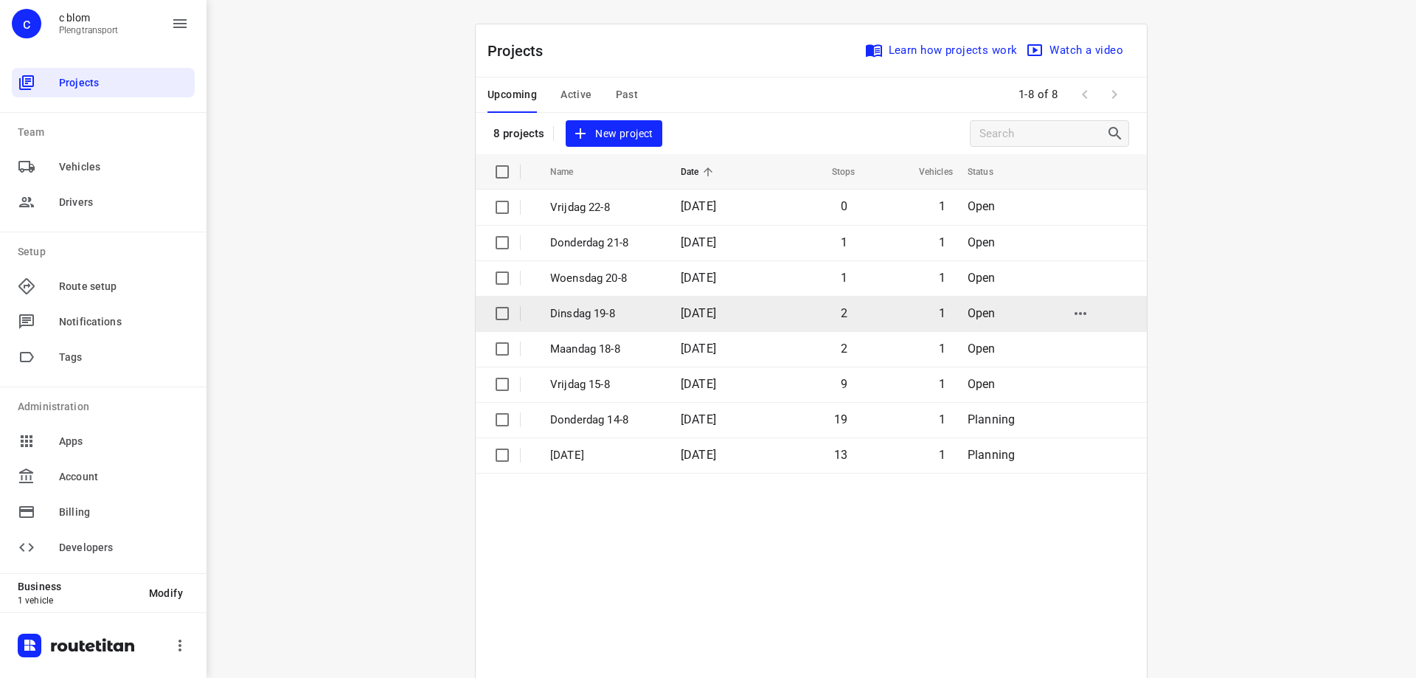
click at [607, 319] on p "Dinsdag 19-8" at bounding box center [604, 313] width 108 height 17
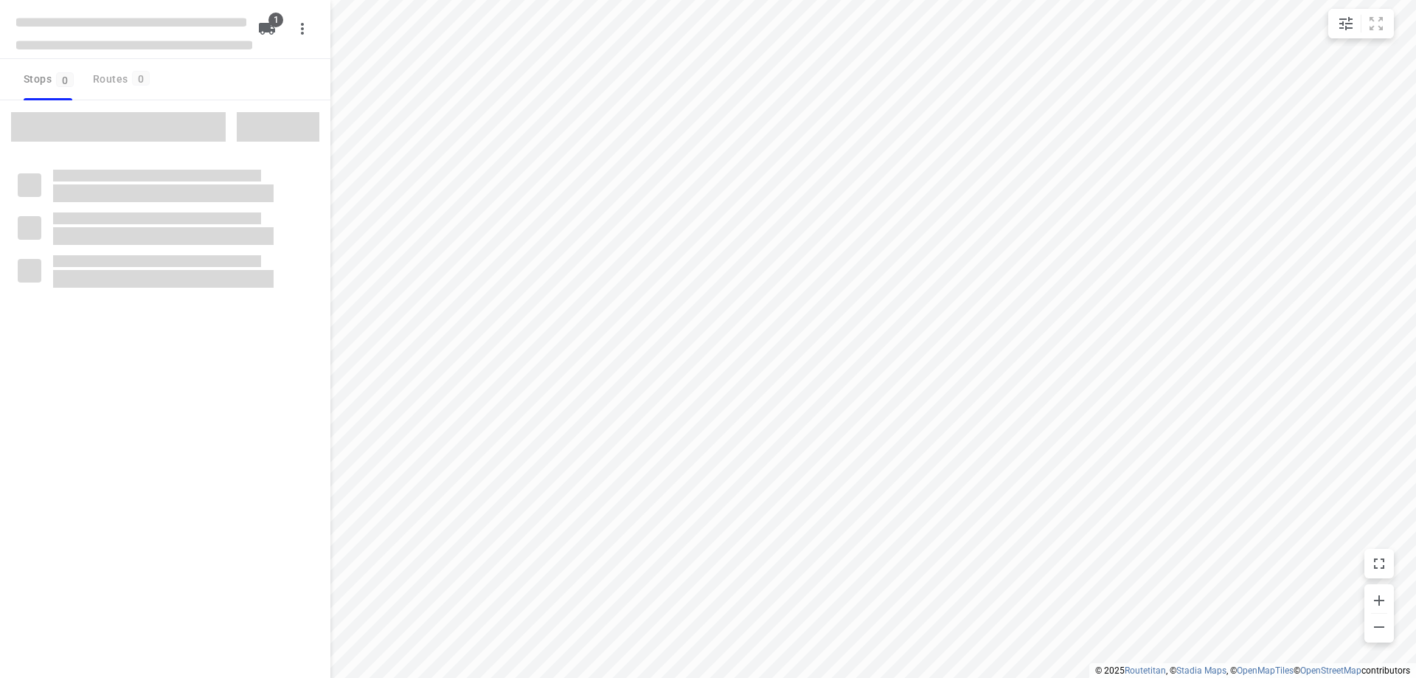
type input "distance"
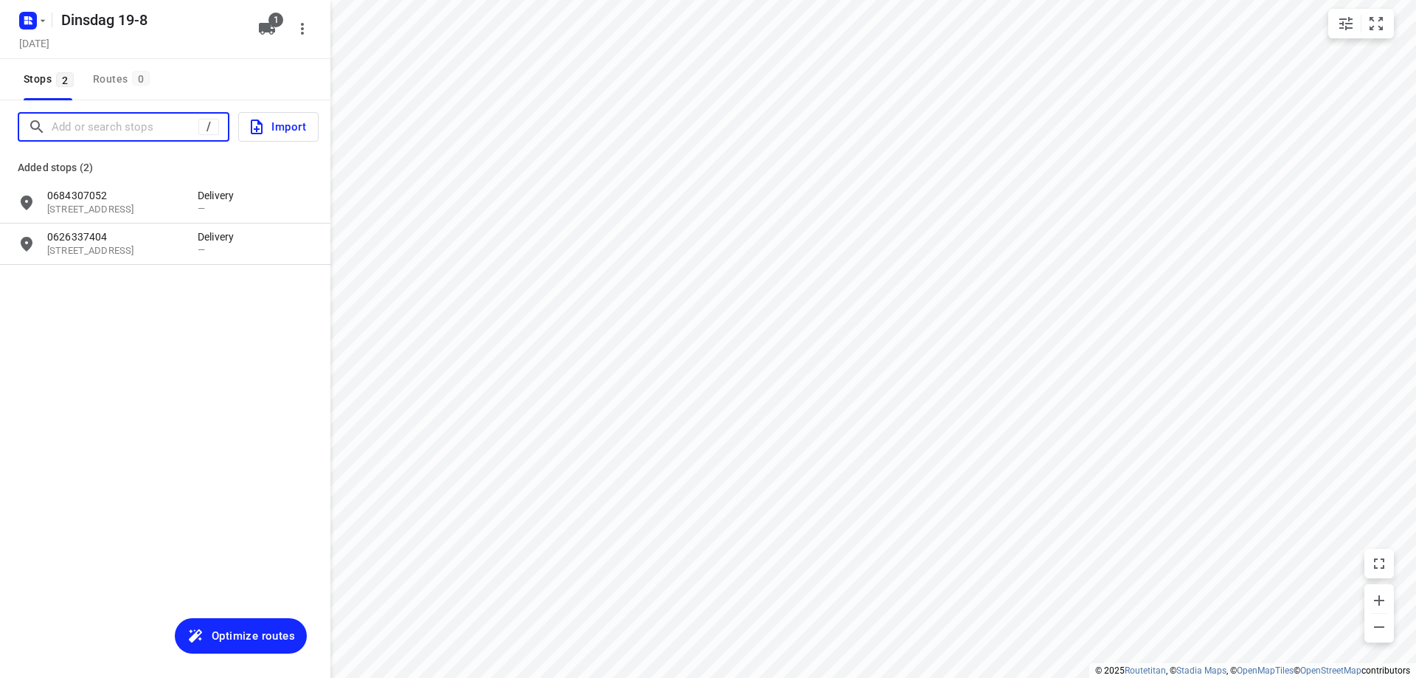
click at [148, 116] on input "Add or search stops" at bounding box center [125, 127] width 147 height 23
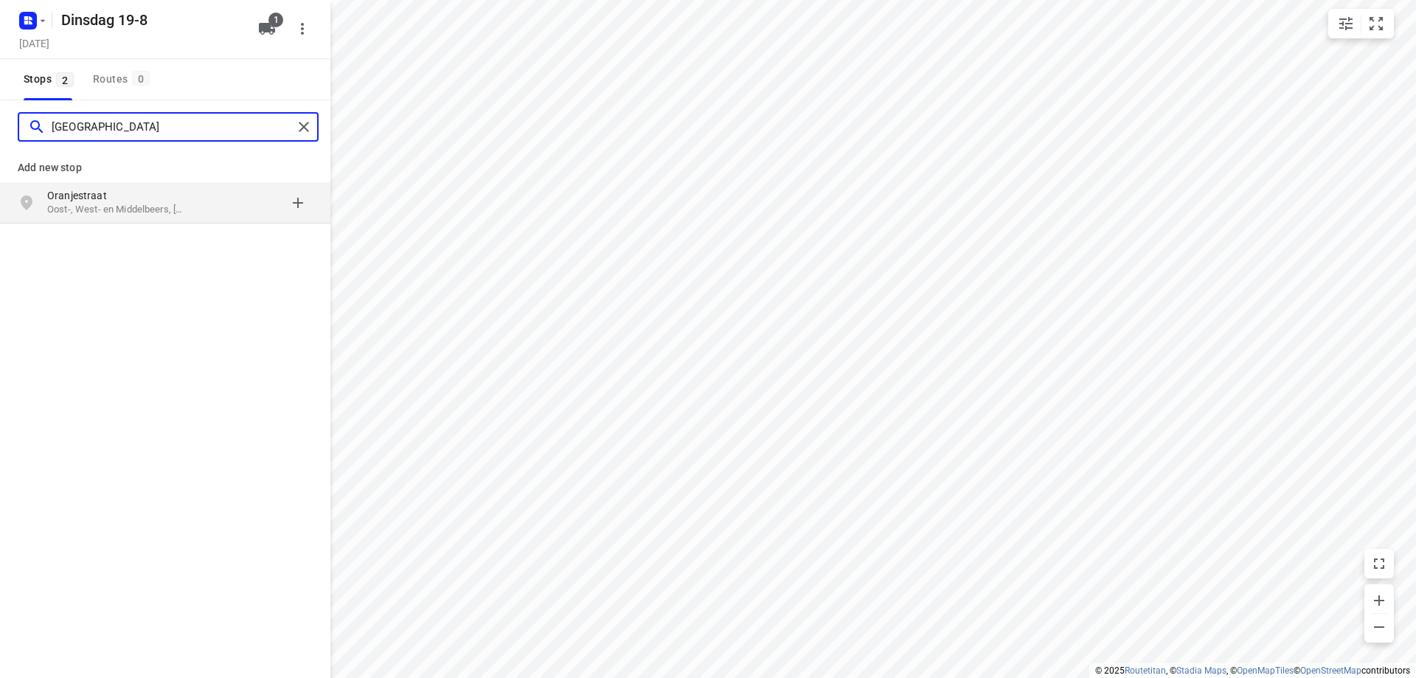
type input "[GEOGRAPHIC_DATA]"
click at [199, 192] on div "grid" at bounding box center [255, 203] width 115 height 30
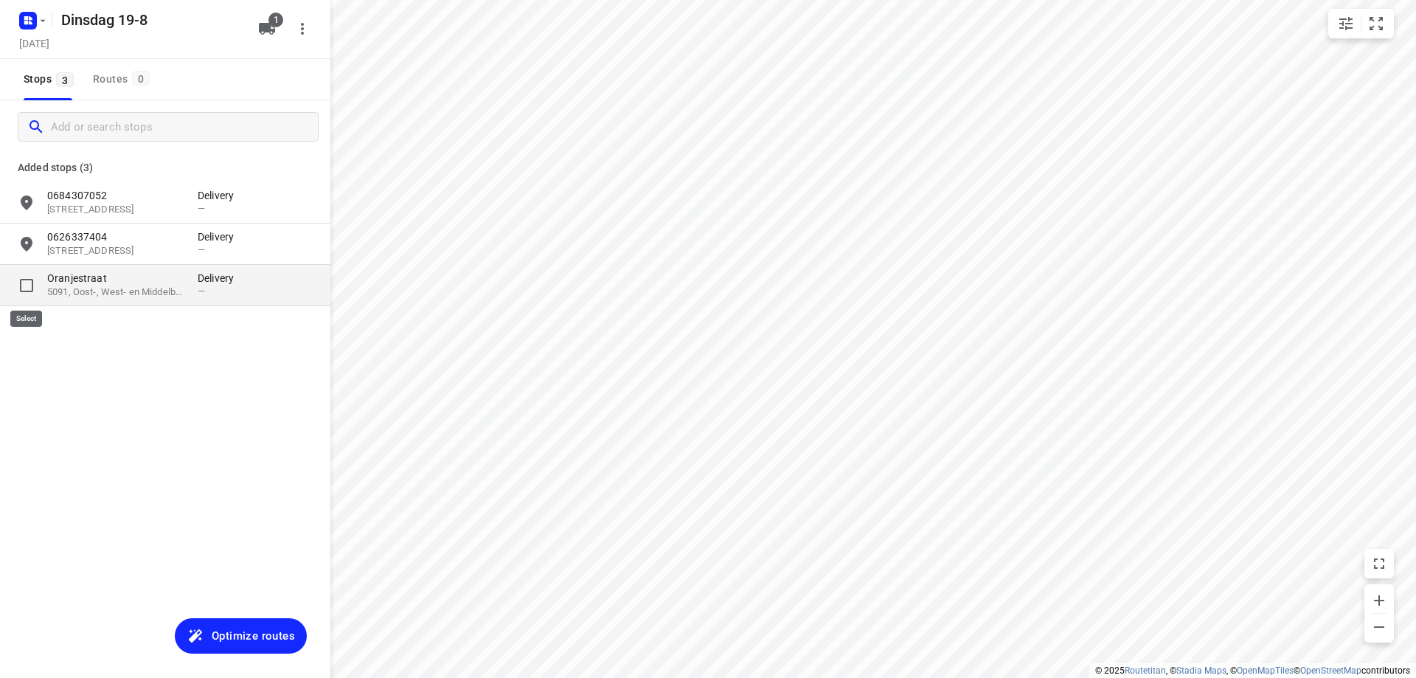
click at [27, 287] on input "grid" at bounding box center [27, 286] width 30 height 30
checkbox input "true"
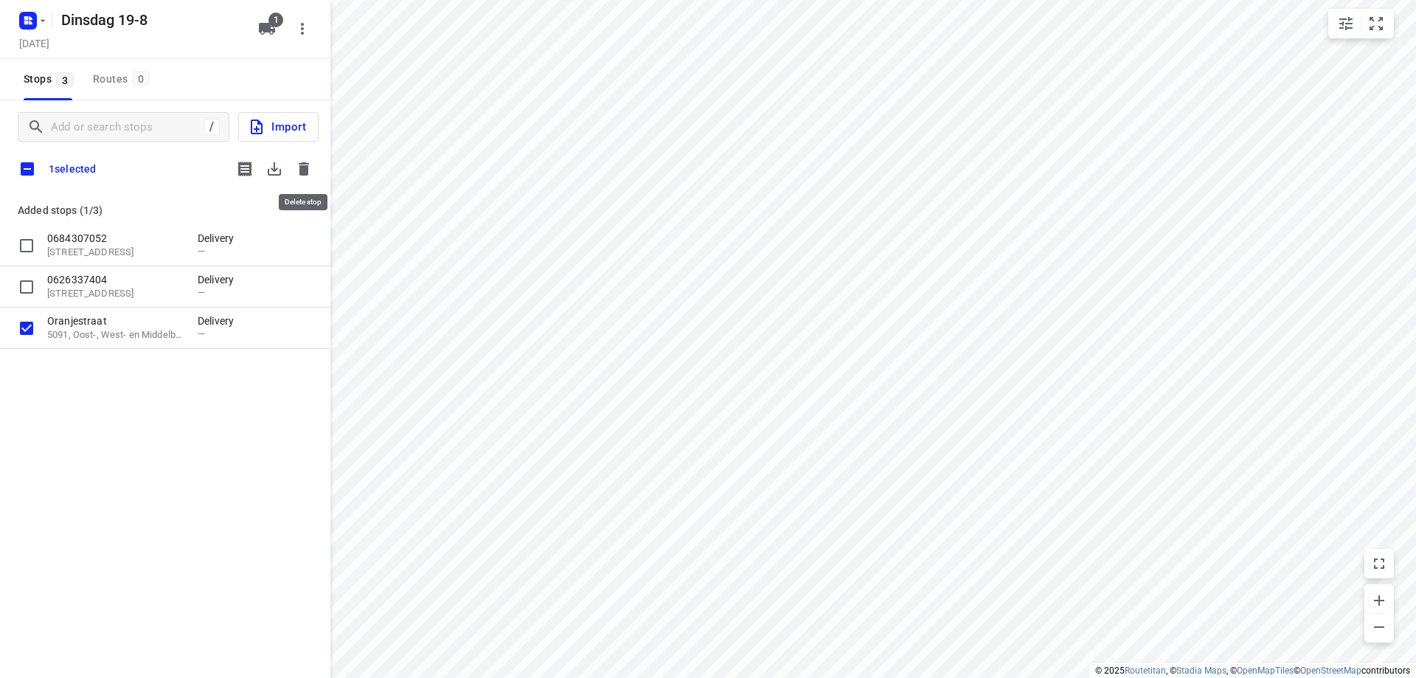
click at [298, 177] on icon "button" at bounding box center [304, 169] width 18 height 18
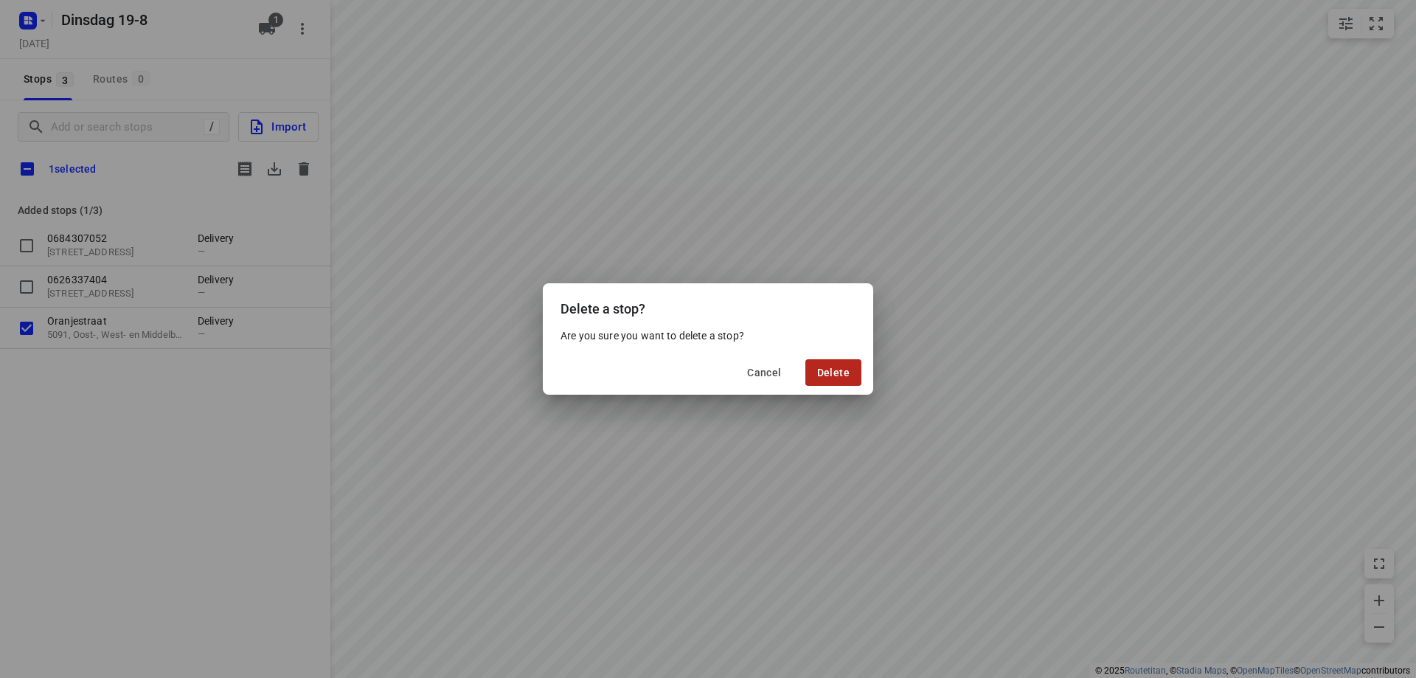
click at [823, 376] on span "Delete" at bounding box center [833, 373] width 32 height 12
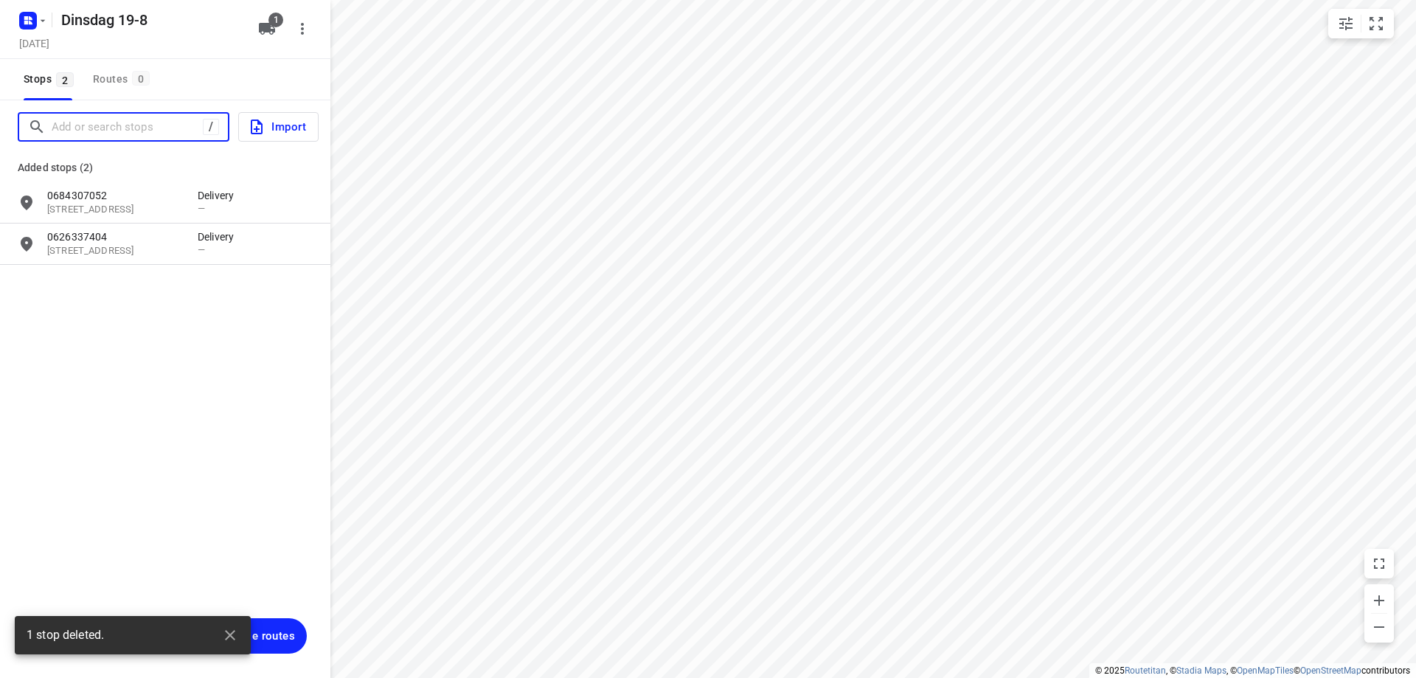
click at [109, 136] on input "Add or search stops" at bounding box center [127, 127] width 151 height 23
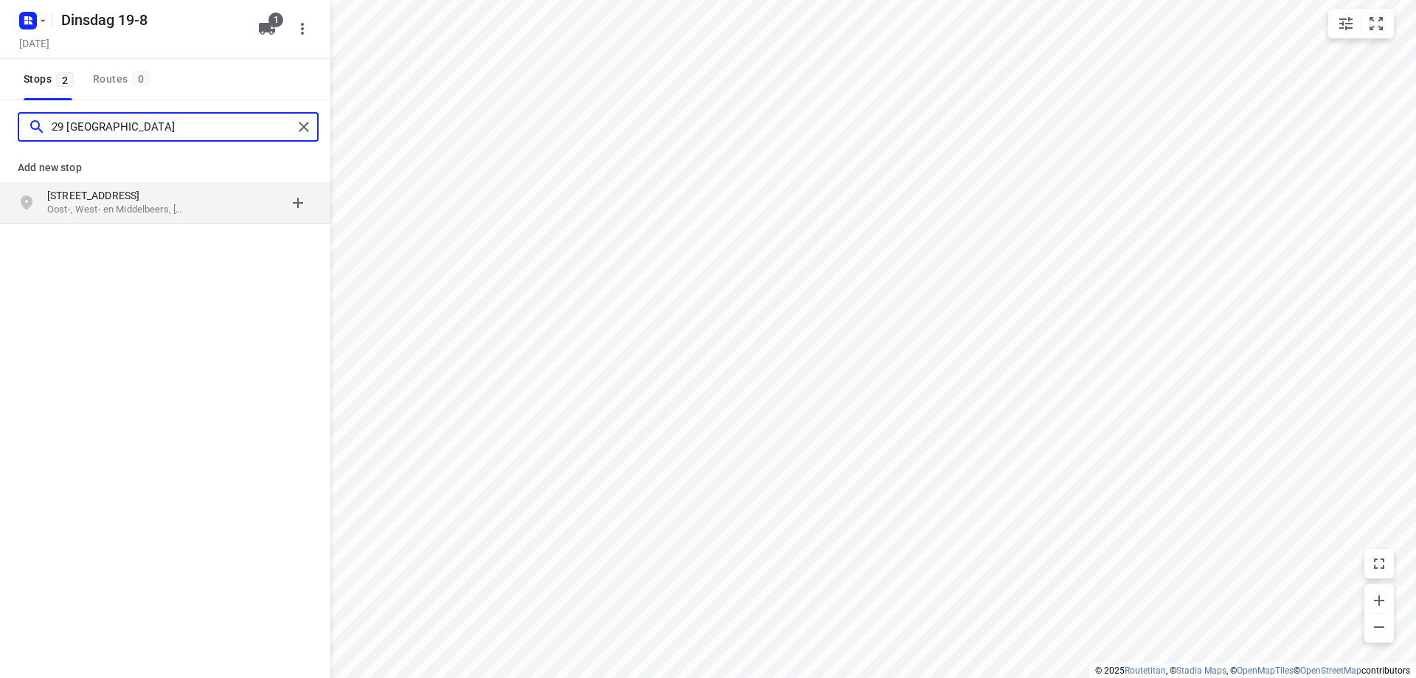
type input "29 [GEOGRAPHIC_DATA]"
click at [211, 197] on div "grid" at bounding box center [255, 203] width 115 height 30
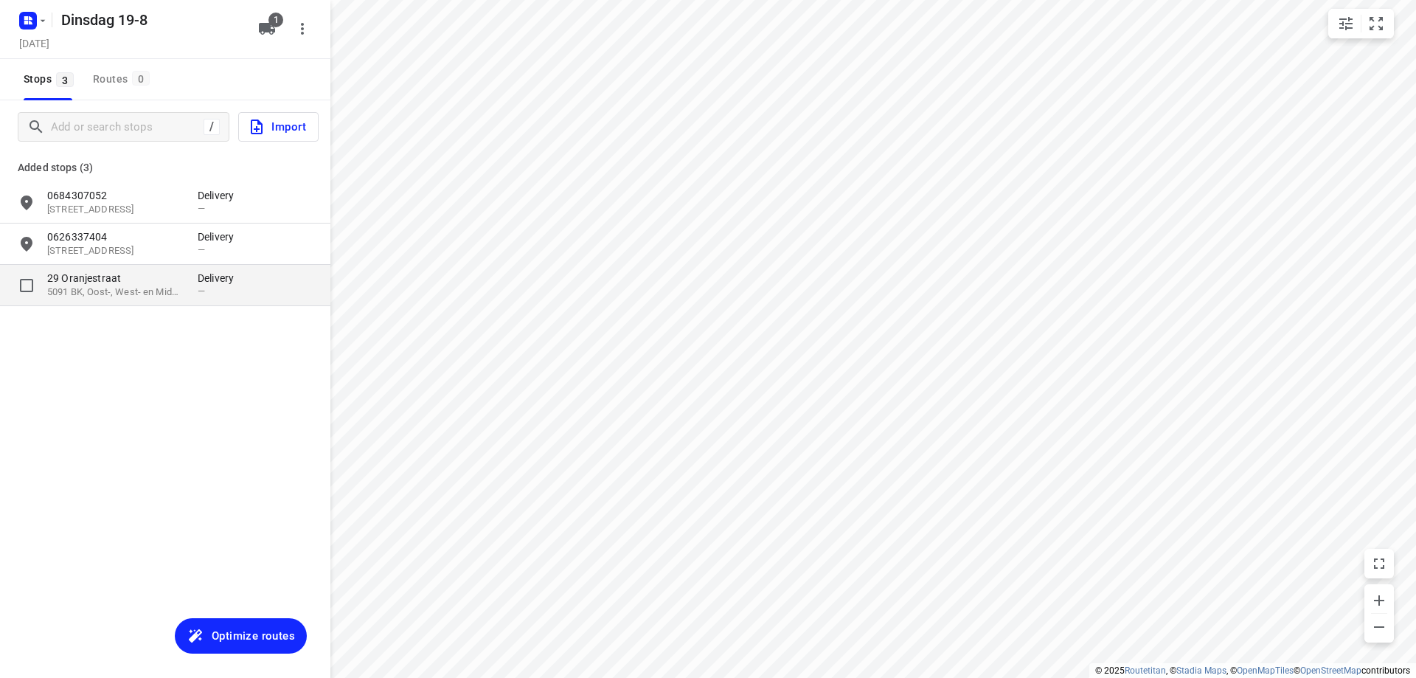
click at [165, 271] on p "29 Oranjestraat" at bounding box center [115, 278] width 136 height 15
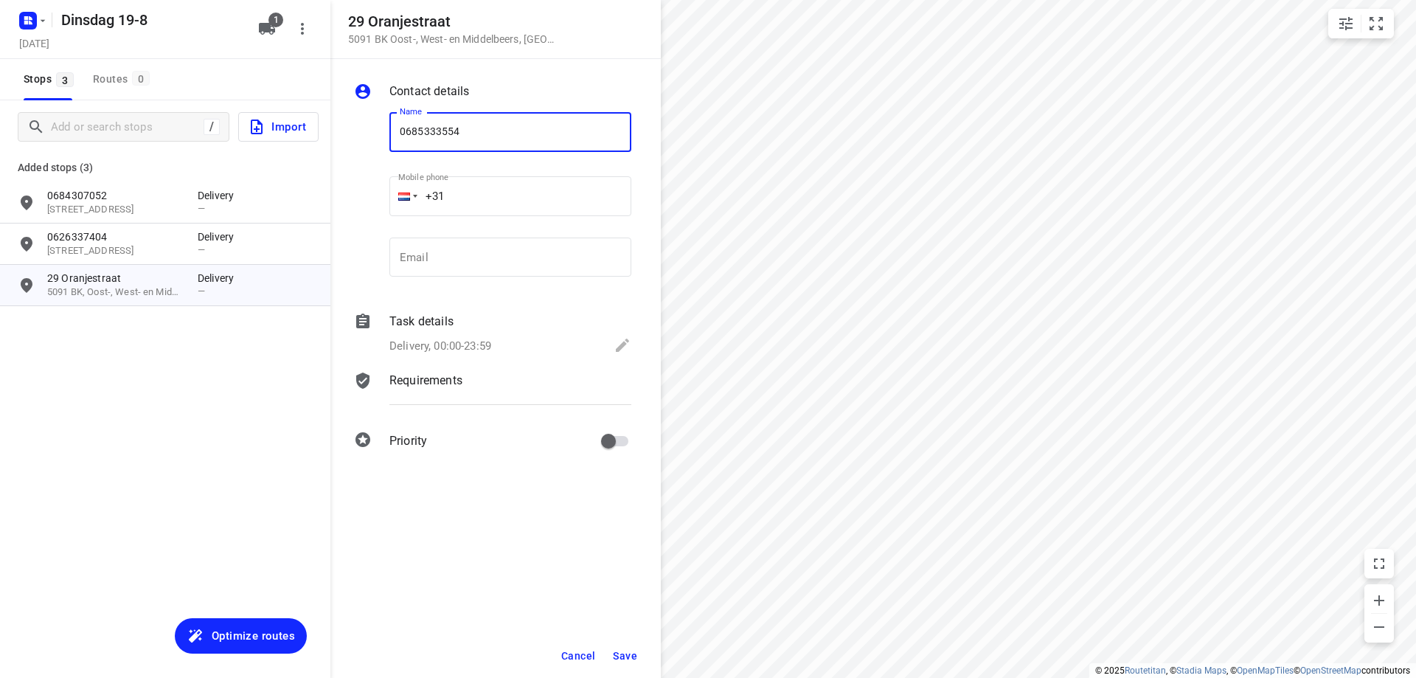
type input "0685333554"
click at [632, 654] on span "Save" at bounding box center [625, 656] width 24 height 12
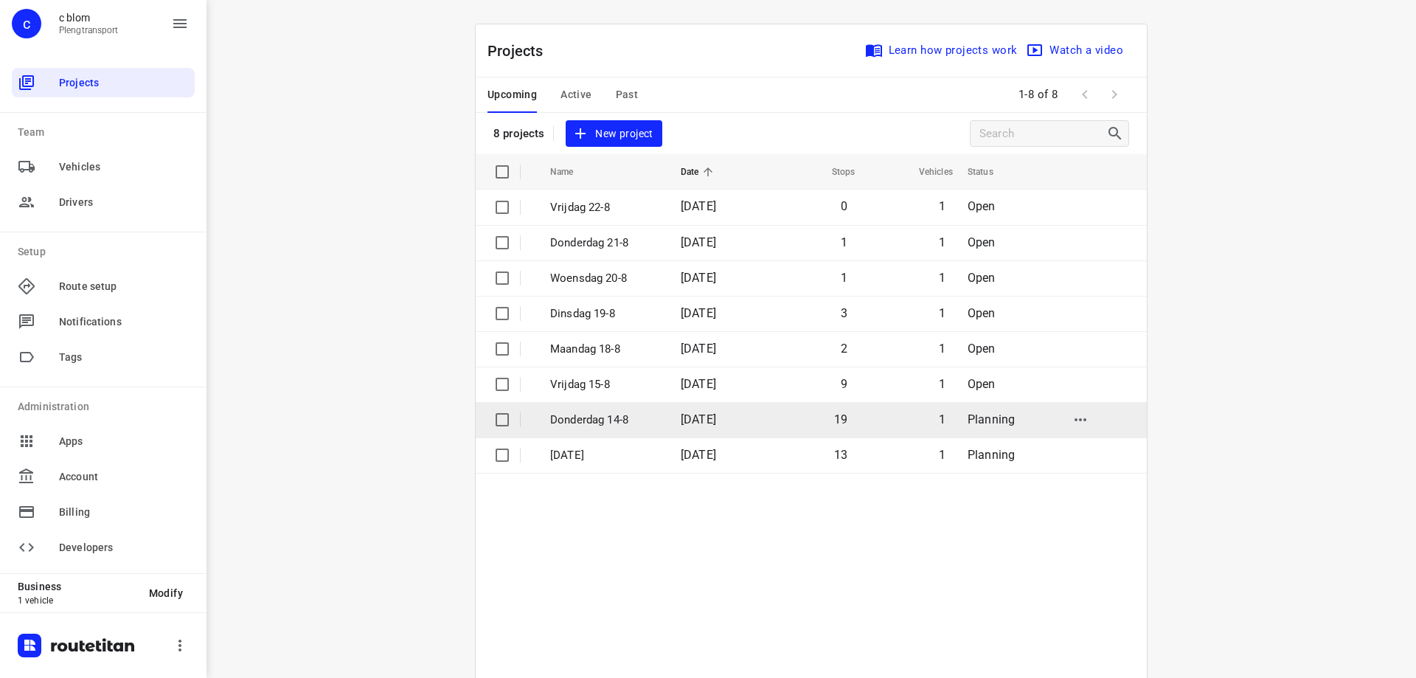
click at [623, 409] on td "Donderdag 14-8" at bounding box center [603, 419] width 134 height 35
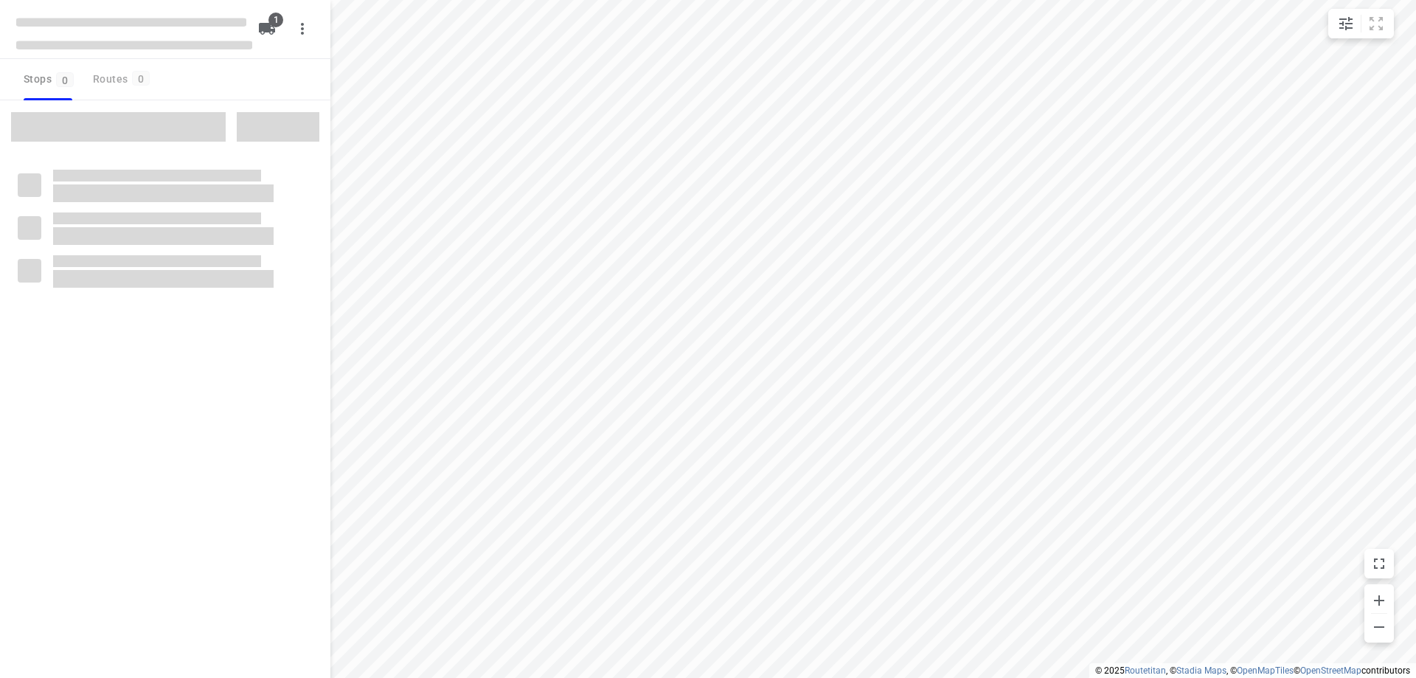
type input "distance"
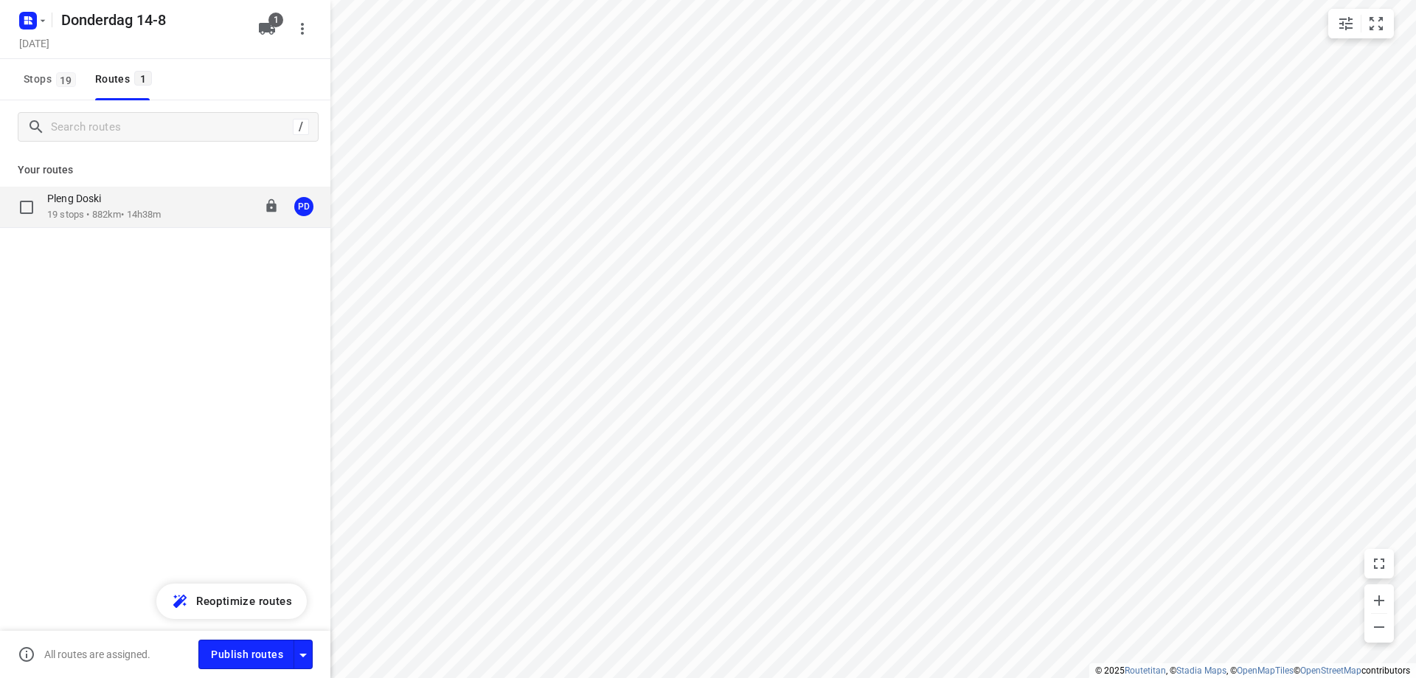
click at [204, 208] on div "Pleng Doski 19 stops • 882km • 14h38m 08:00-22:47 PD" at bounding box center [188, 207] width 283 height 30
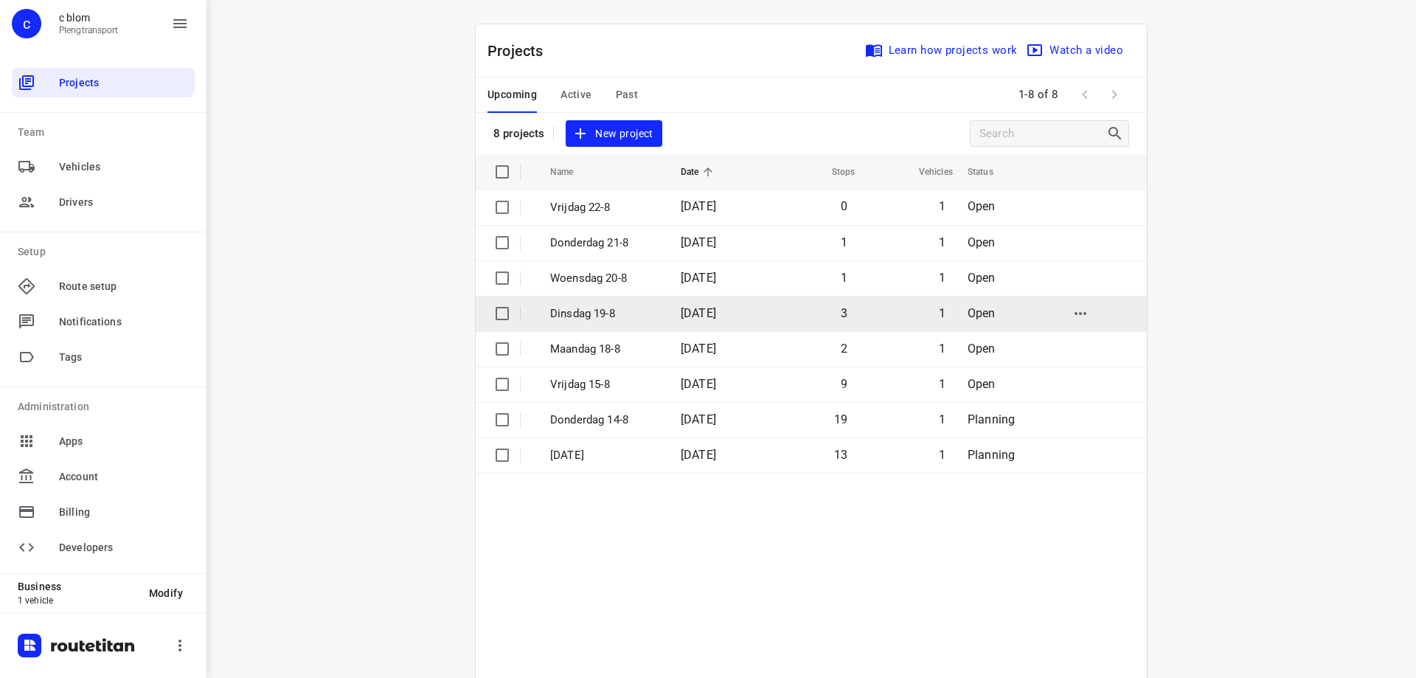
click at [586, 311] on p "Dinsdag 19-8" at bounding box center [604, 313] width 108 height 17
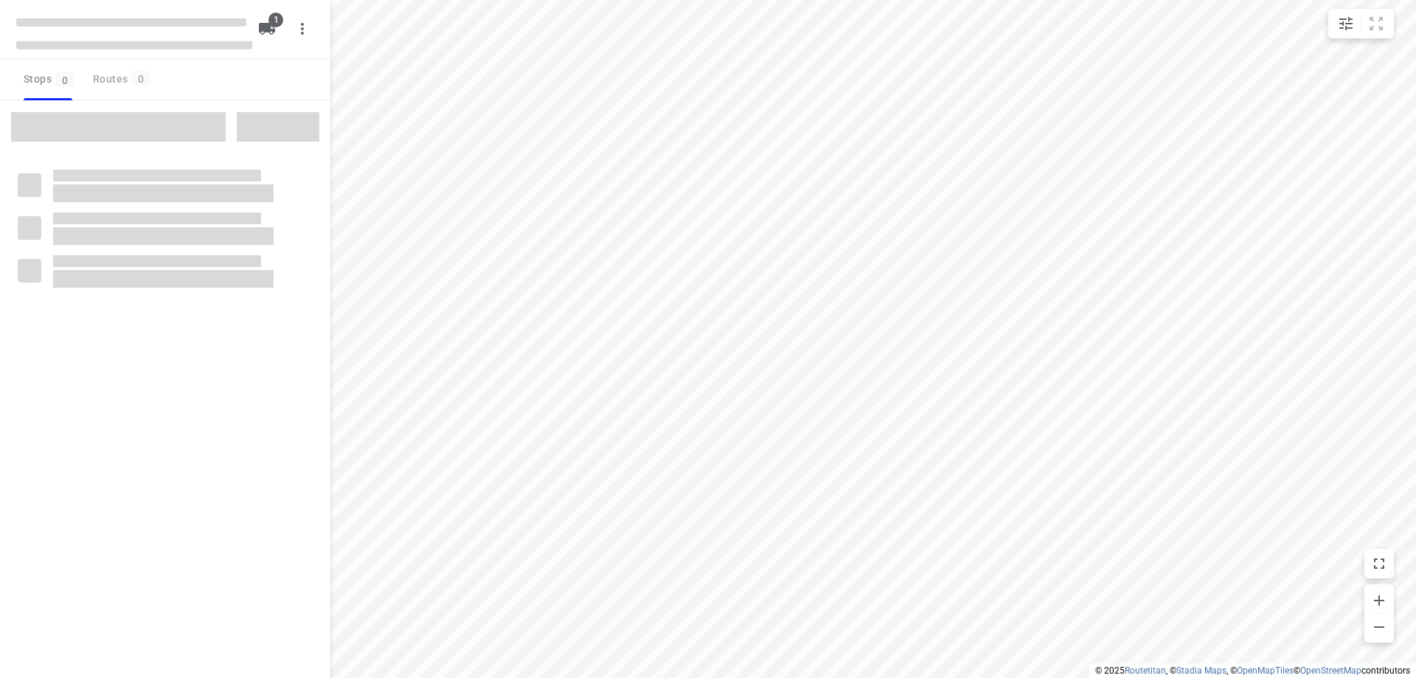
type input "distance"
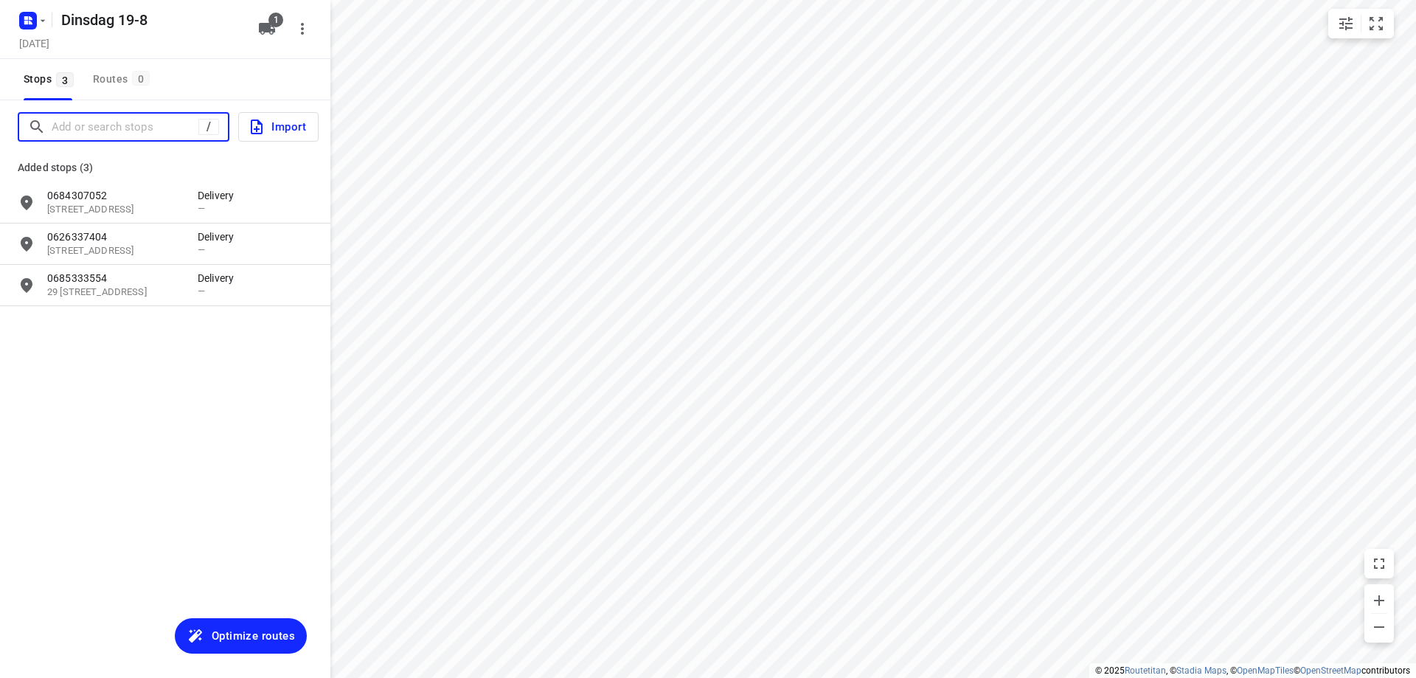
click at [150, 118] on input "Add or search stops" at bounding box center [125, 127] width 147 height 23
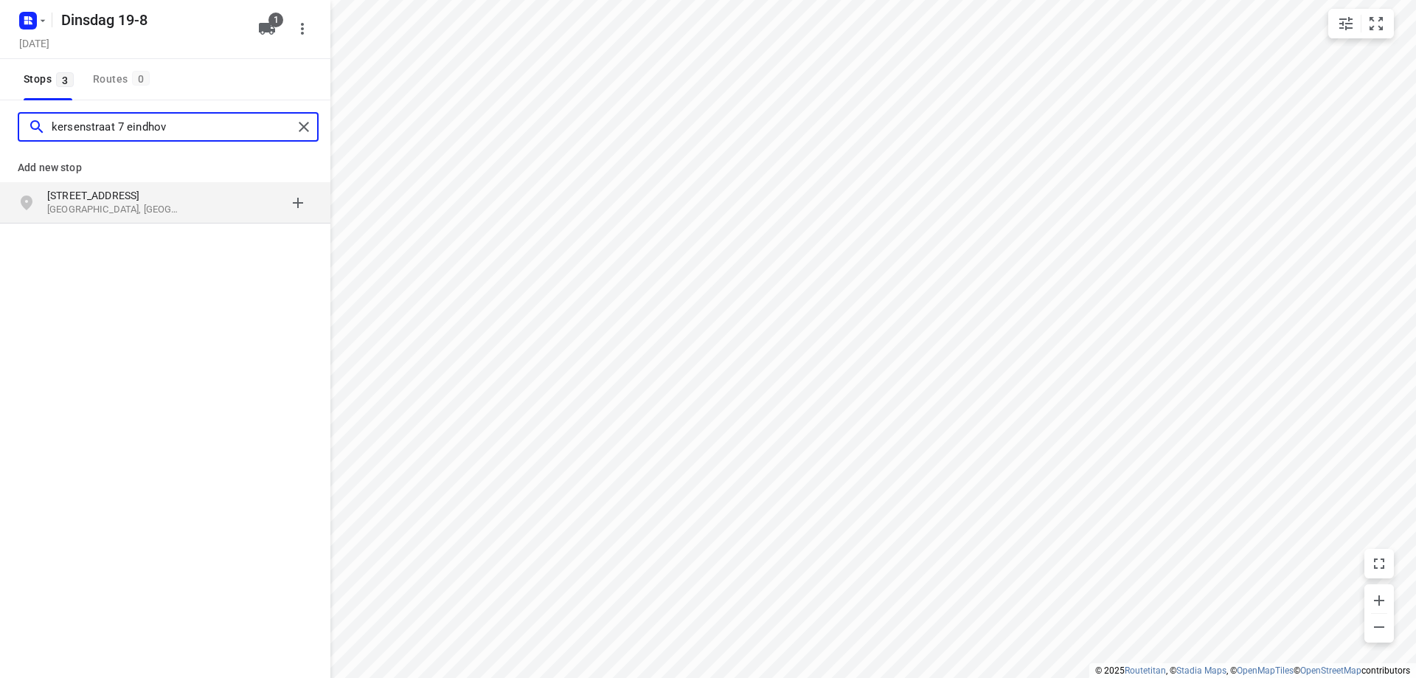
type input "kersenstraat 7 eindhov"
click at [190, 214] on div "[STREET_ADDRESS]" at bounding box center [122, 203] width 151 height 30
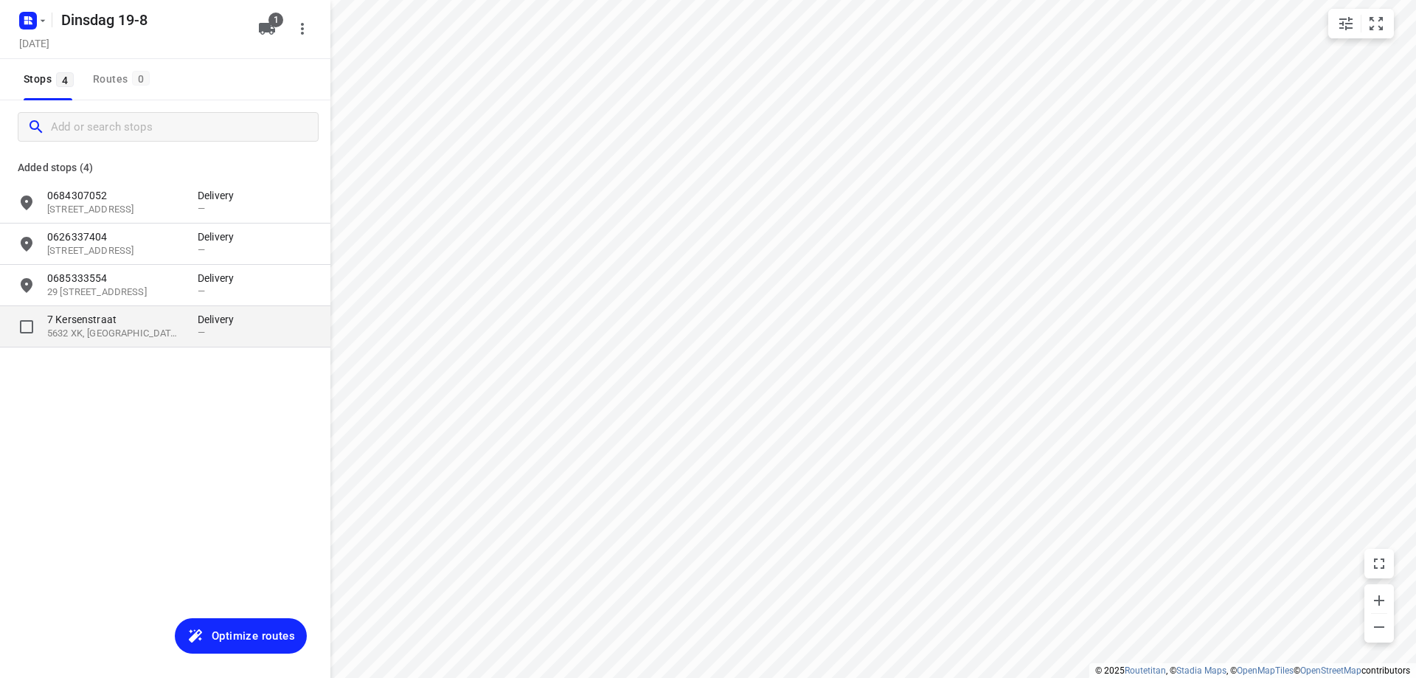
click at [187, 318] on p "7 Kersenstraat" at bounding box center [122, 319] width 151 height 15
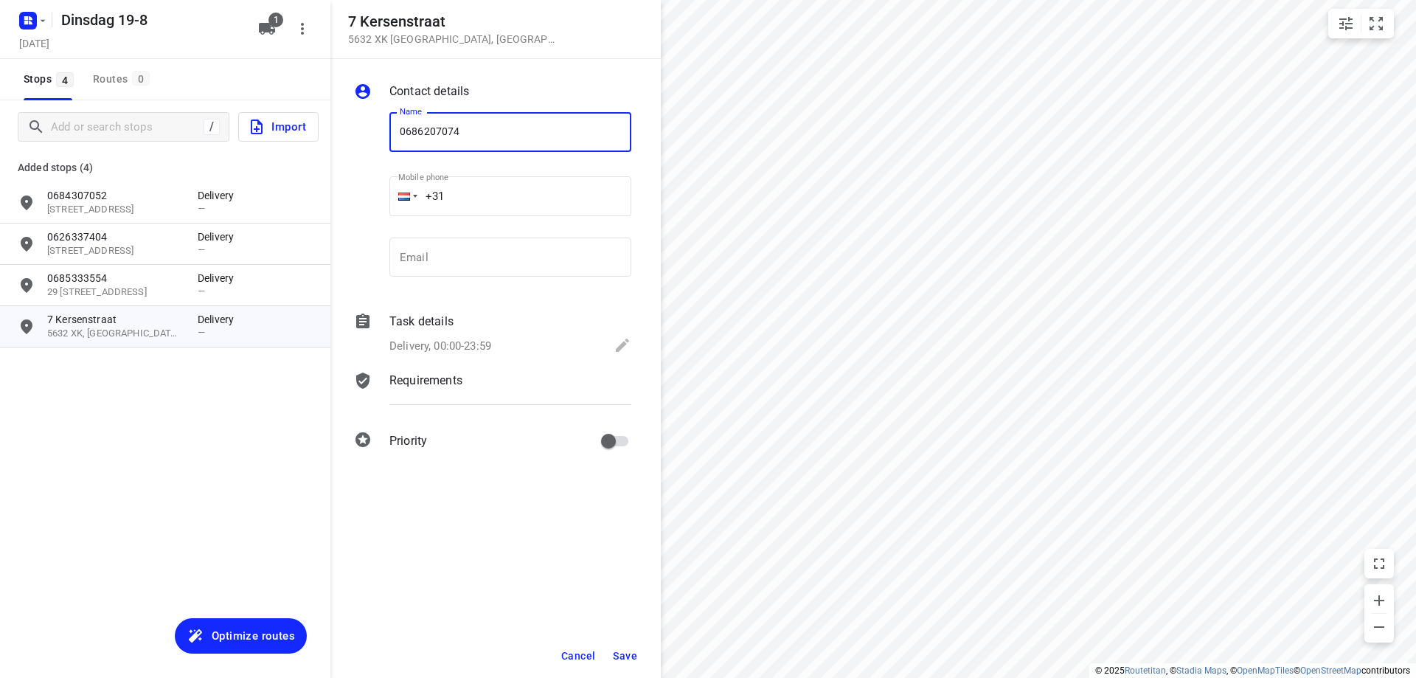
type input "0686207074"
click at [617, 654] on span "Save" at bounding box center [625, 656] width 24 height 12
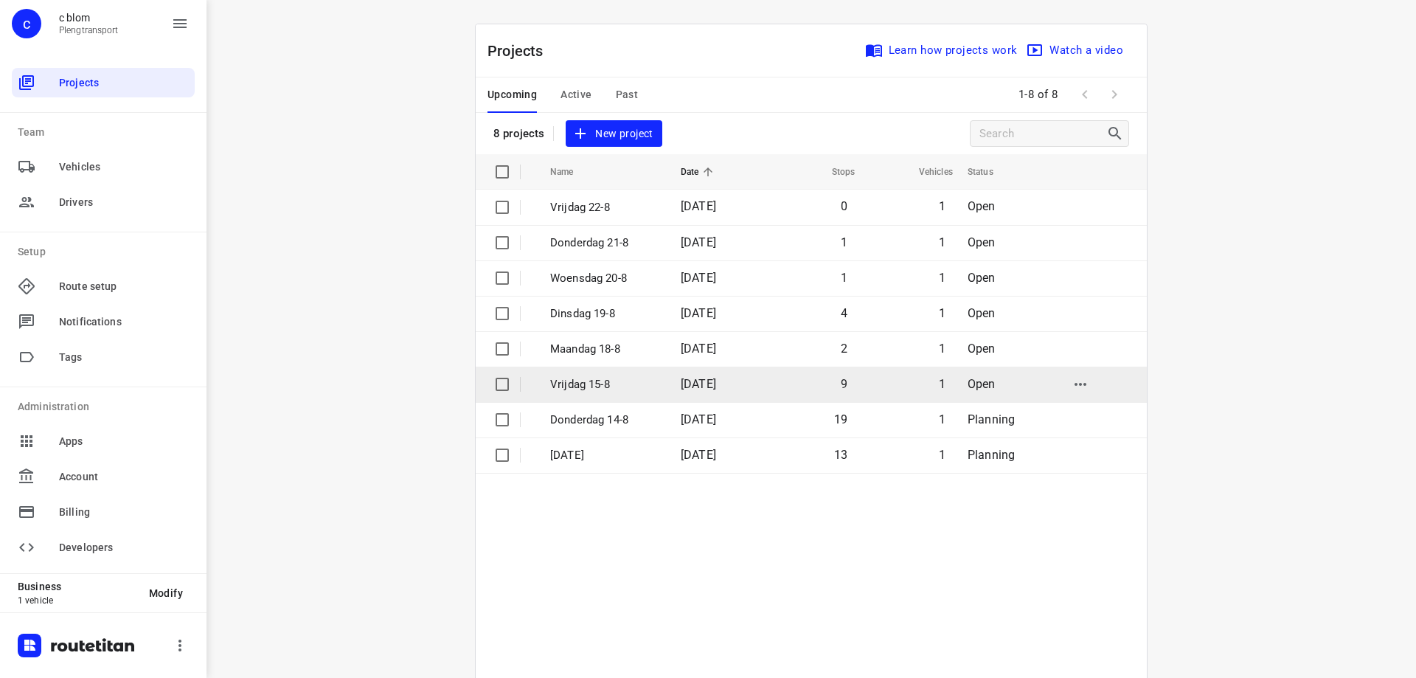
click at [580, 381] on p "Vrijdag 15-8" at bounding box center [604, 384] width 108 height 17
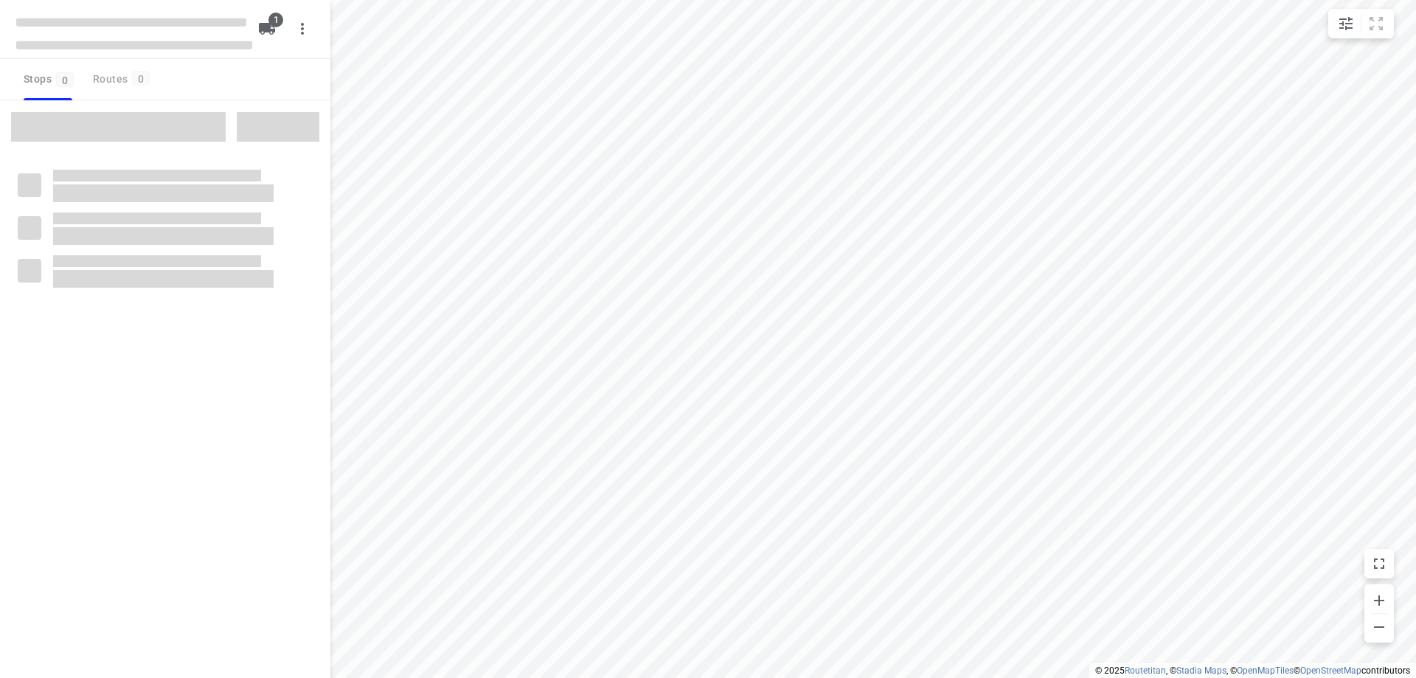
type input "distance"
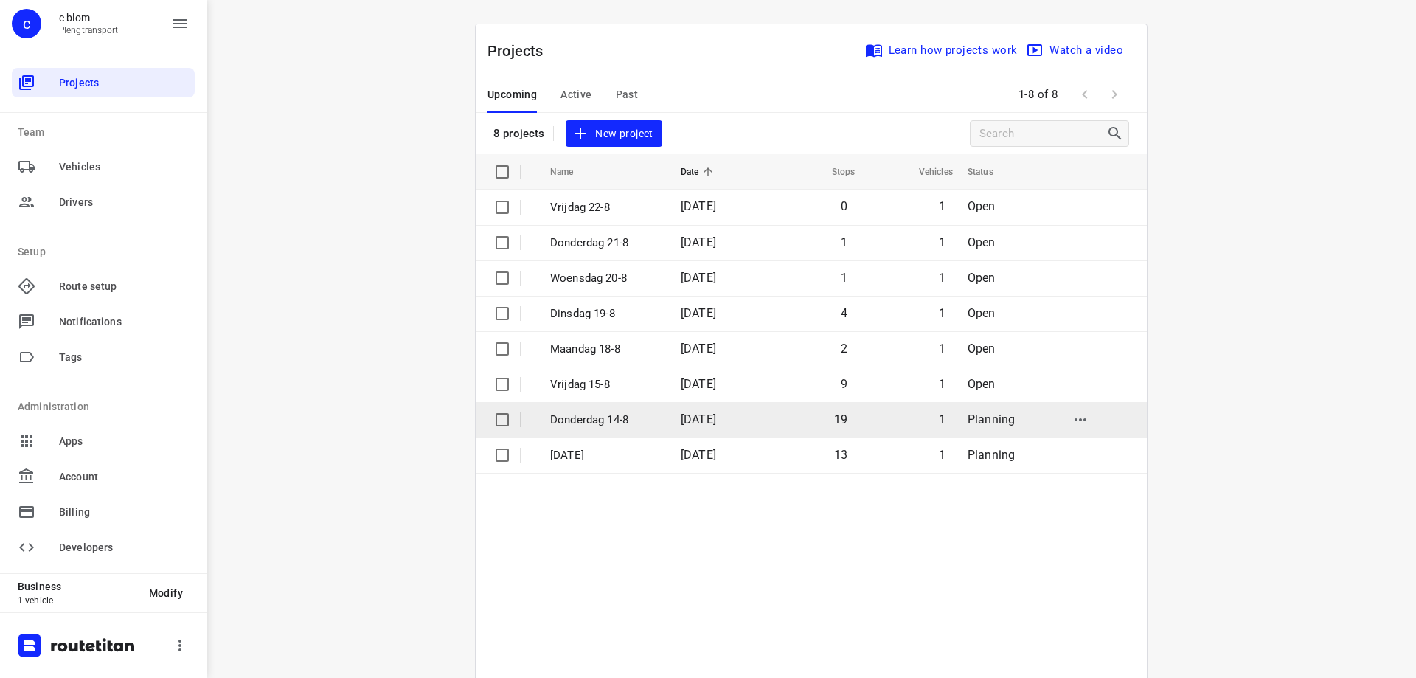
click at [633, 415] on p "Donderdag 14-8" at bounding box center [604, 420] width 108 height 17
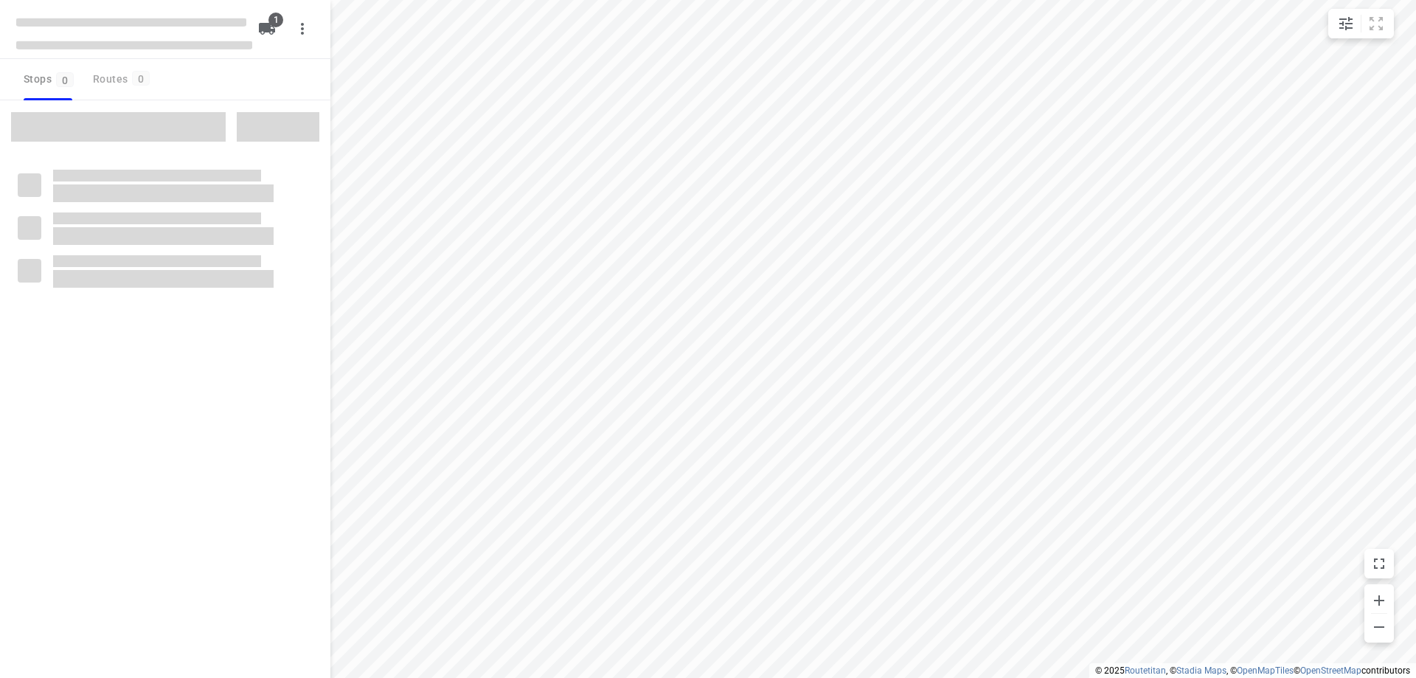
type input "distance"
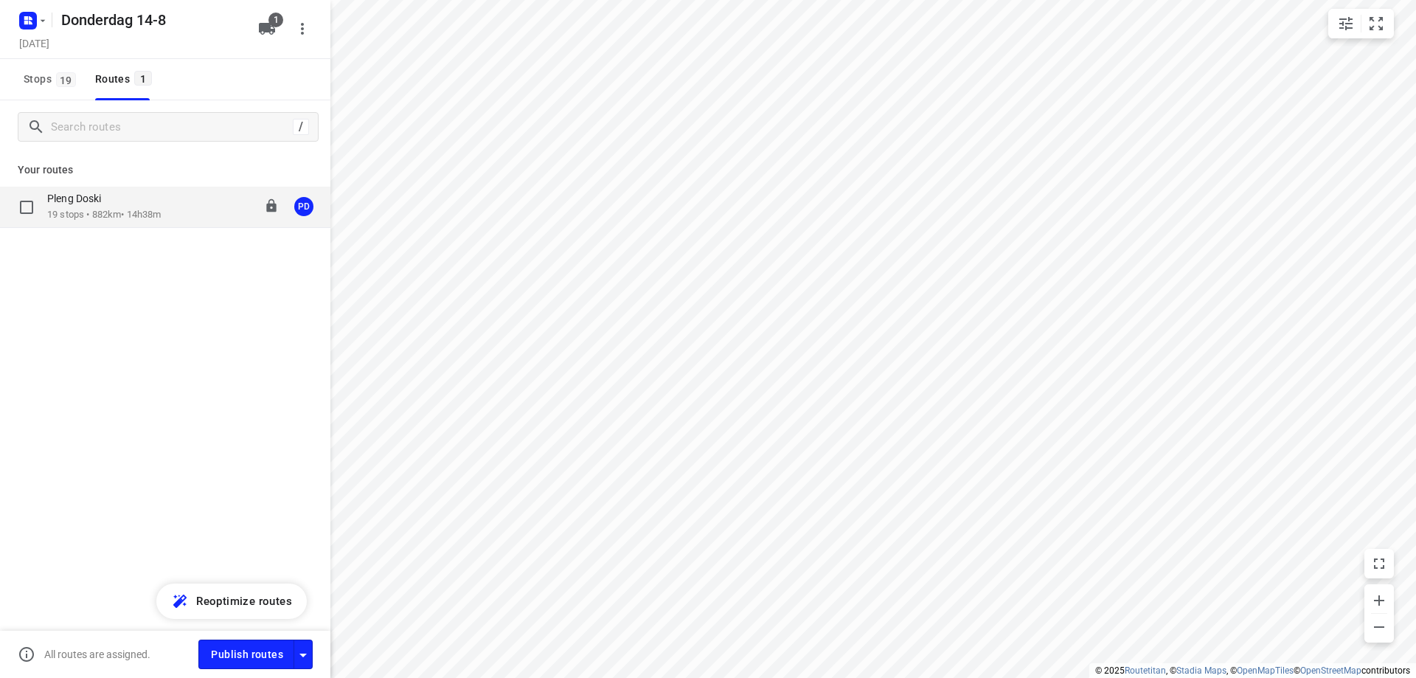
click at [145, 207] on div "Pleng Doski" at bounding box center [104, 200] width 114 height 16
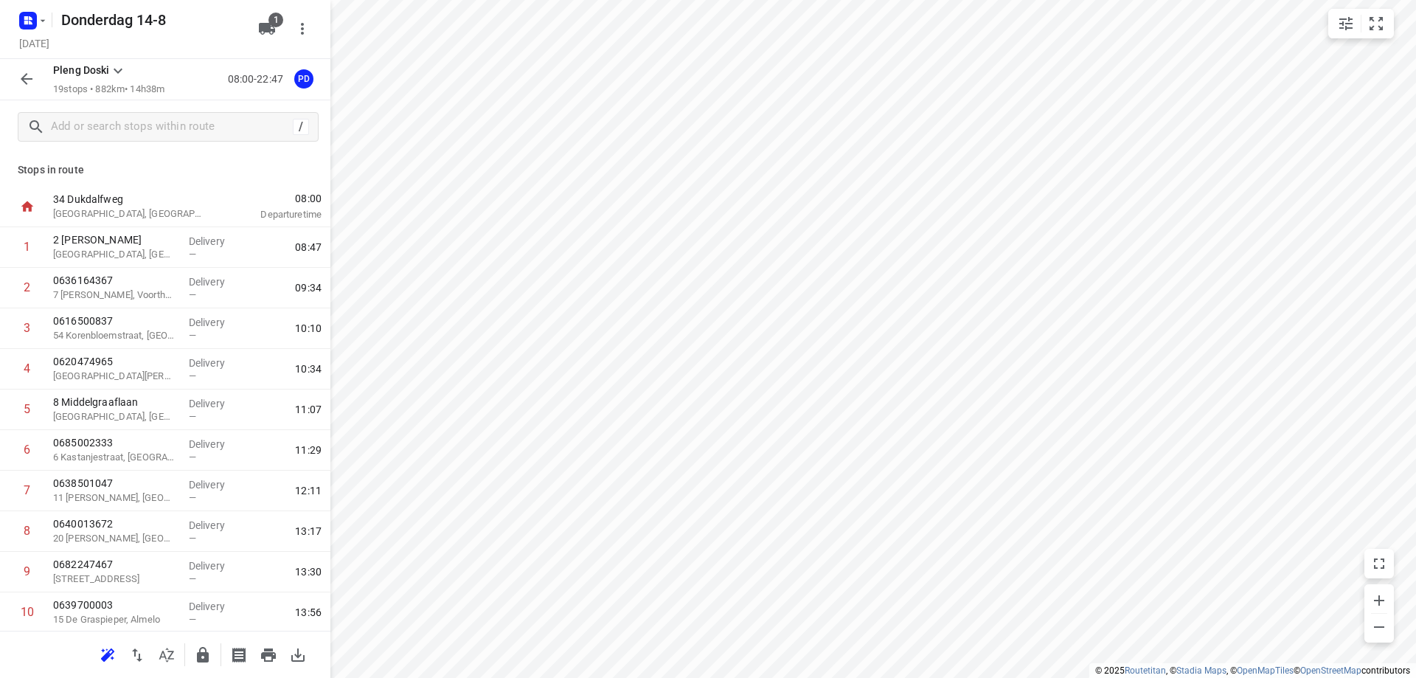
scroll to position [408, 0]
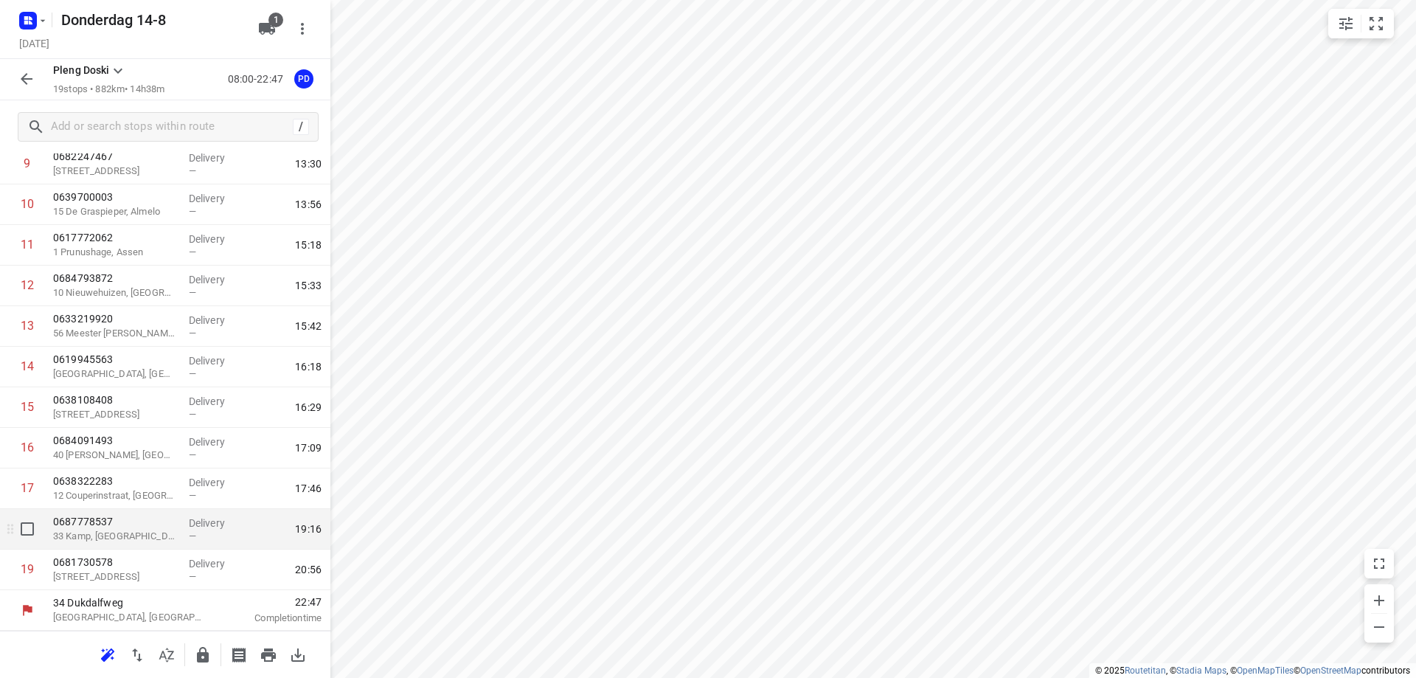
click at [127, 536] on p "33 Kamp, [GEOGRAPHIC_DATA]" at bounding box center [115, 536] width 124 height 15
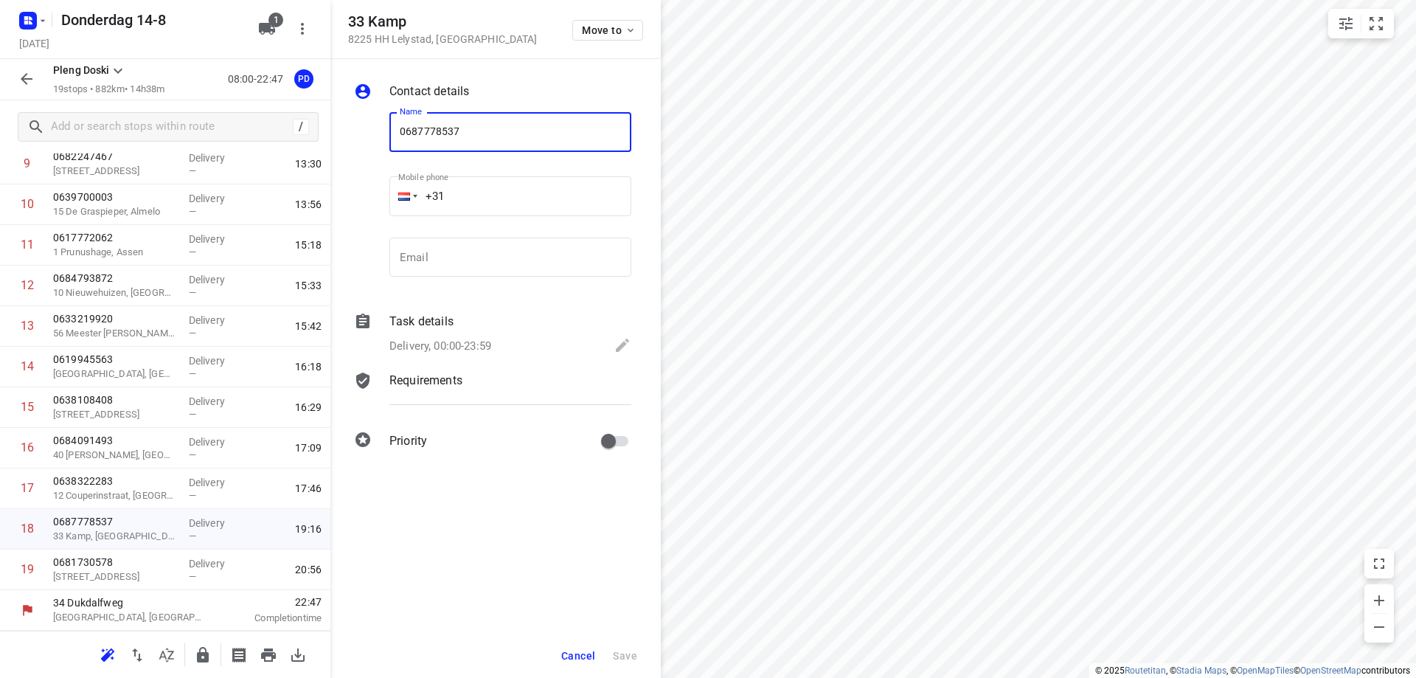
drag, startPoint x: 460, startPoint y: 128, endPoint x: 397, endPoint y: 130, distance: 63.5
click at [397, 130] on input "0687778537" at bounding box center [511, 132] width 242 height 40
click at [572, 654] on span "Cancel" at bounding box center [578, 656] width 34 height 12
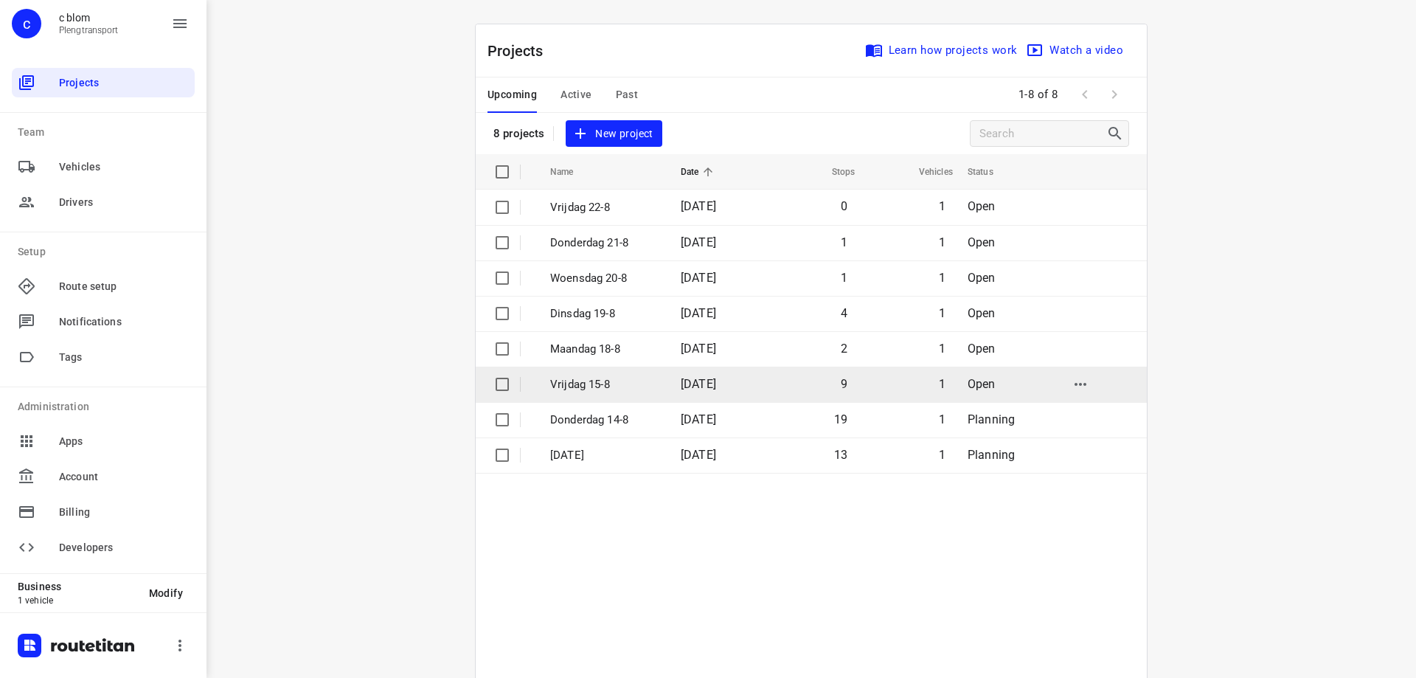
click at [650, 384] on p "Vrijdag 15-8" at bounding box center [604, 384] width 108 height 17
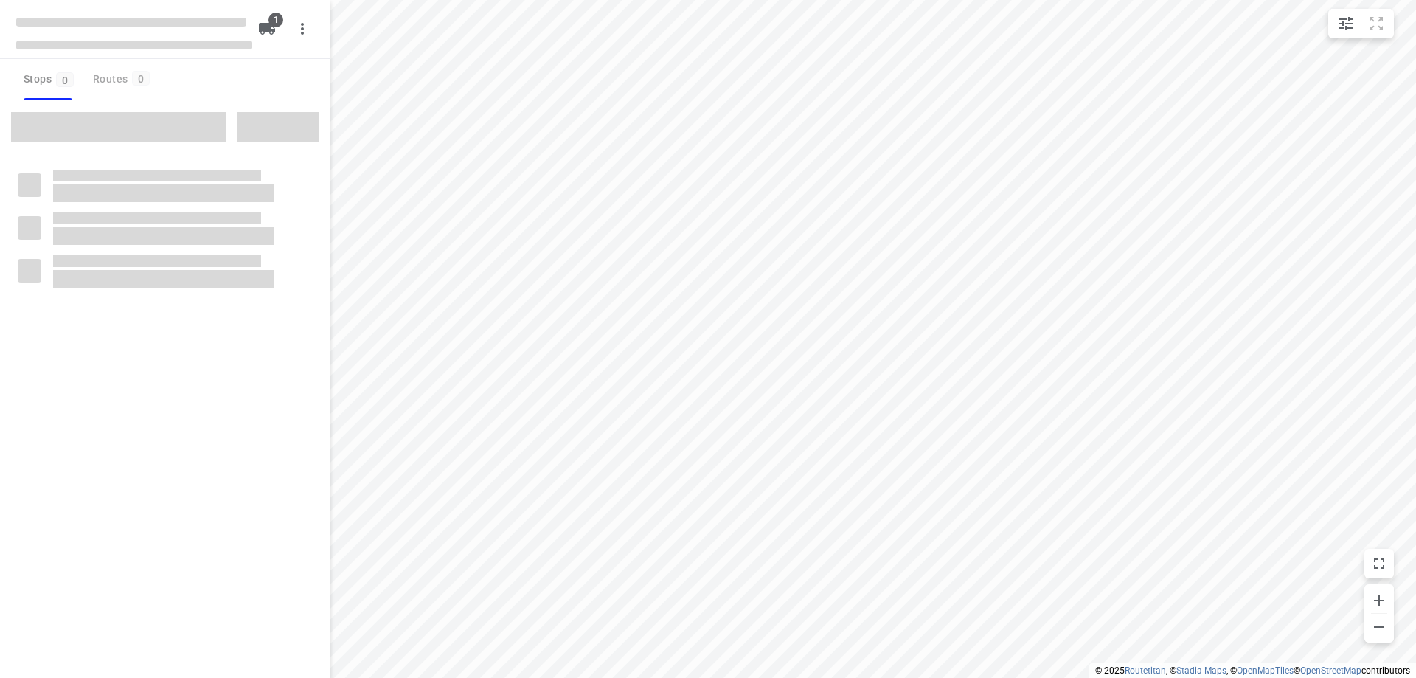
type input "distance"
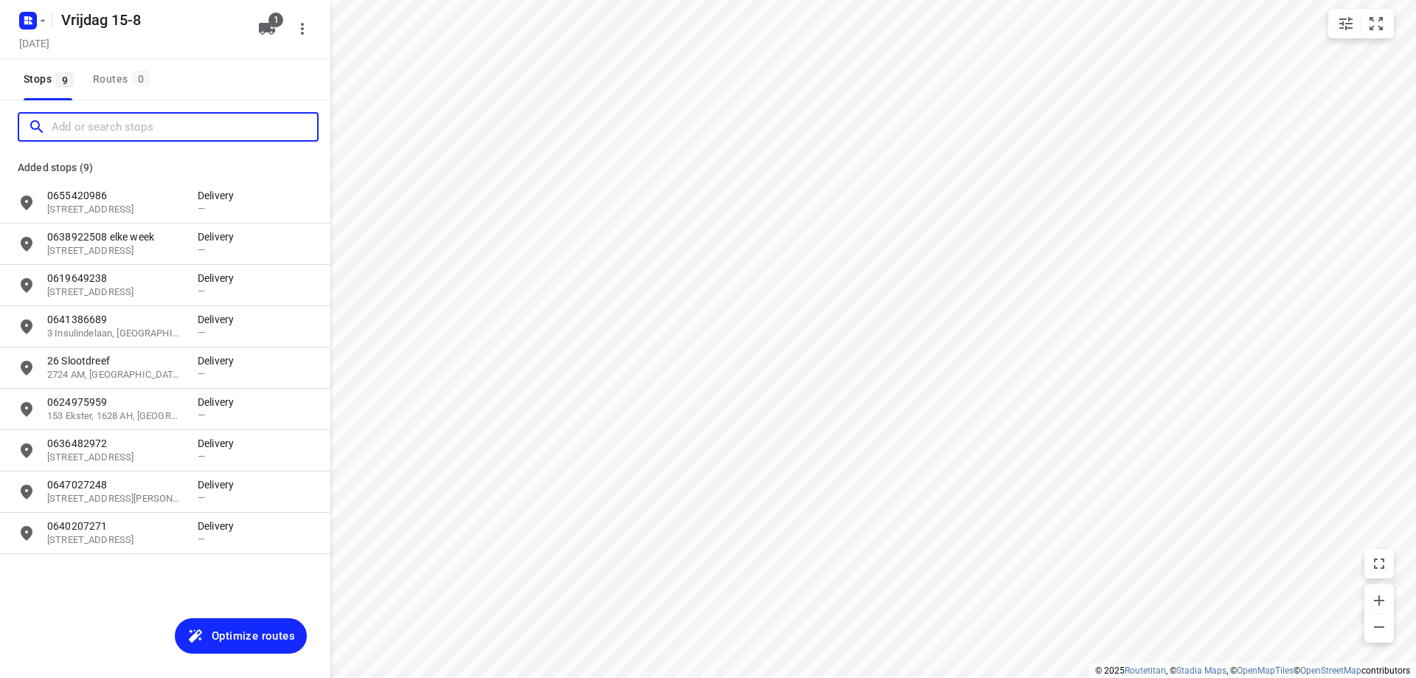
click at [109, 127] on input "Add or search stops" at bounding box center [185, 127] width 266 height 23
paste input "0687778537"
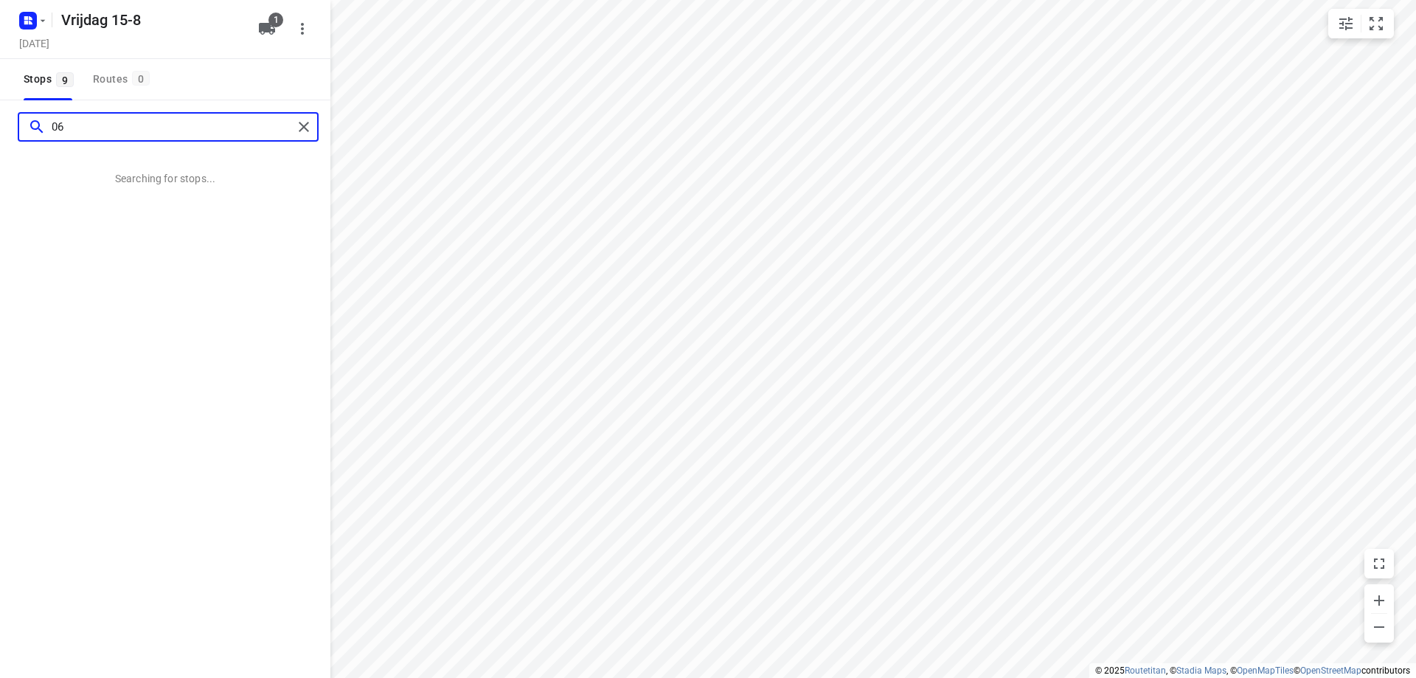
type input "0"
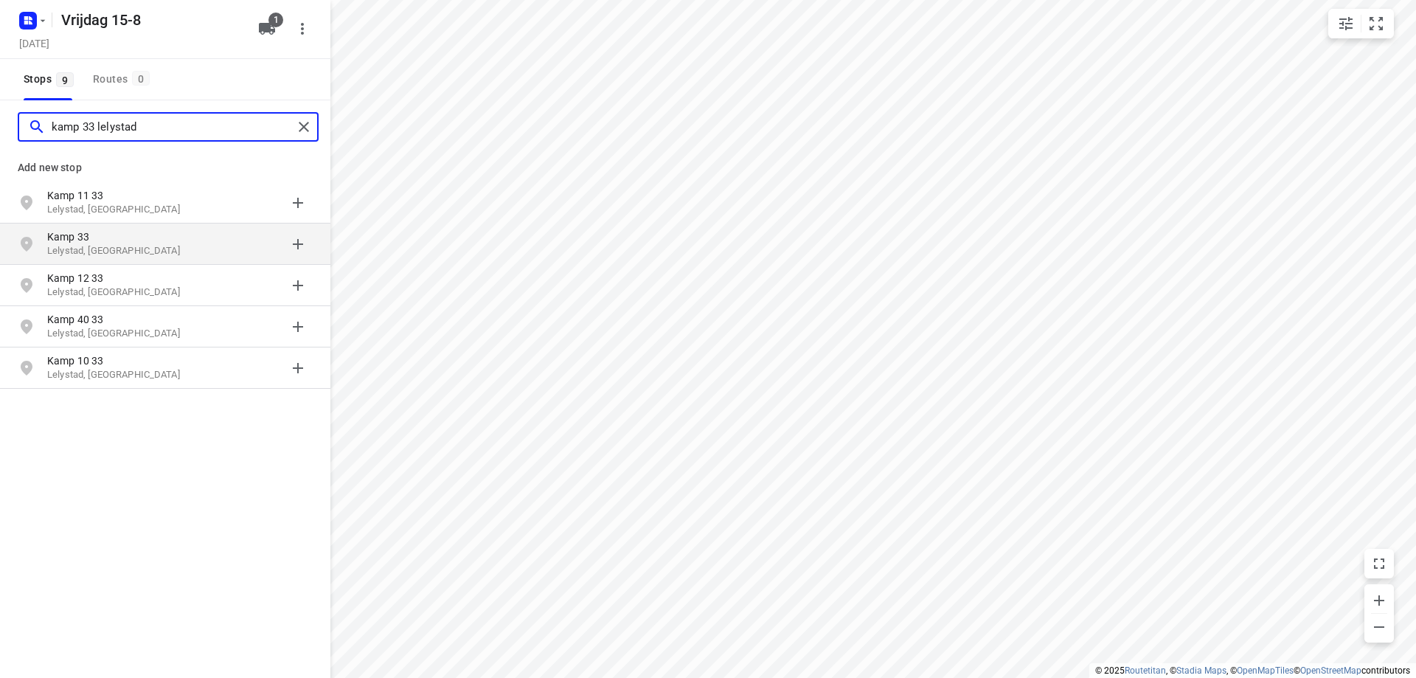
type input "kamp 33 lelystad"
click at [155, 250] on p "Lelystad, [GEOGRAPHIC_DATA]" at bounding box center [115, 251] width 136 height 14
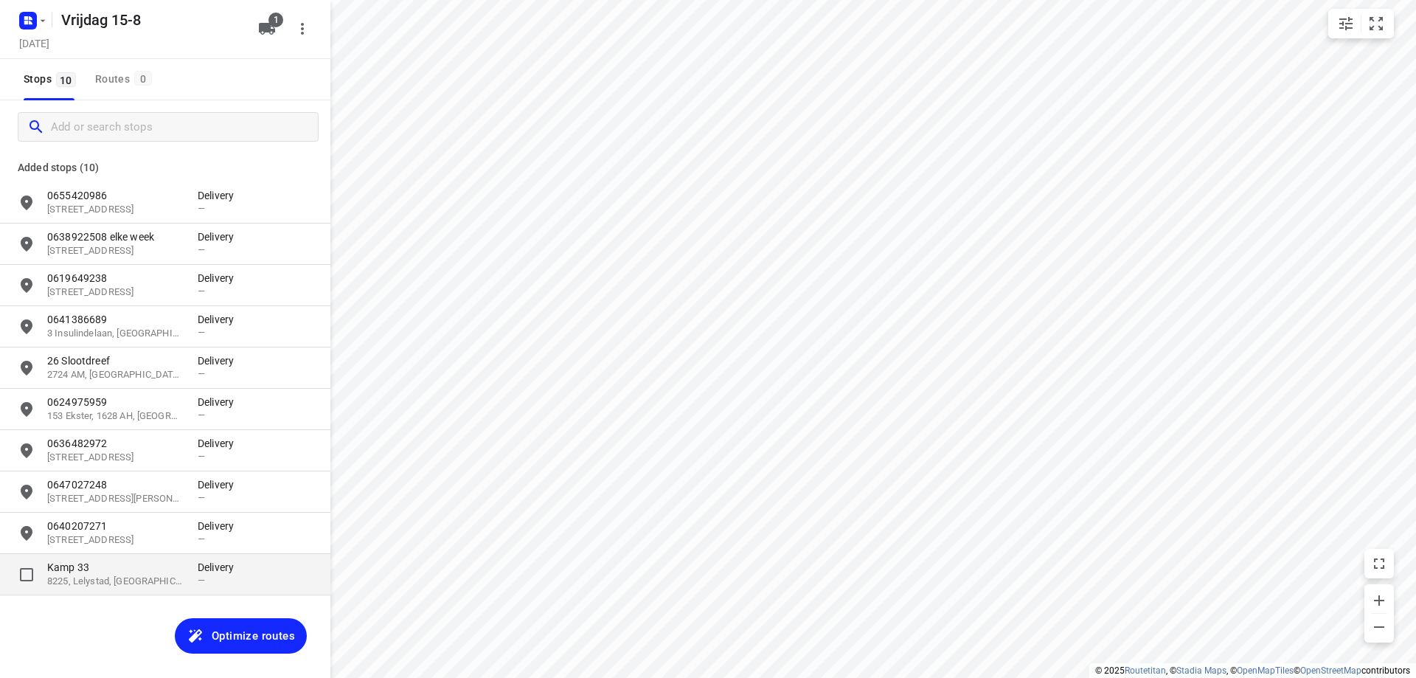
click at [138, 573] on p "Kamp 33" at bounding box center [115, 567] width 136 height 15
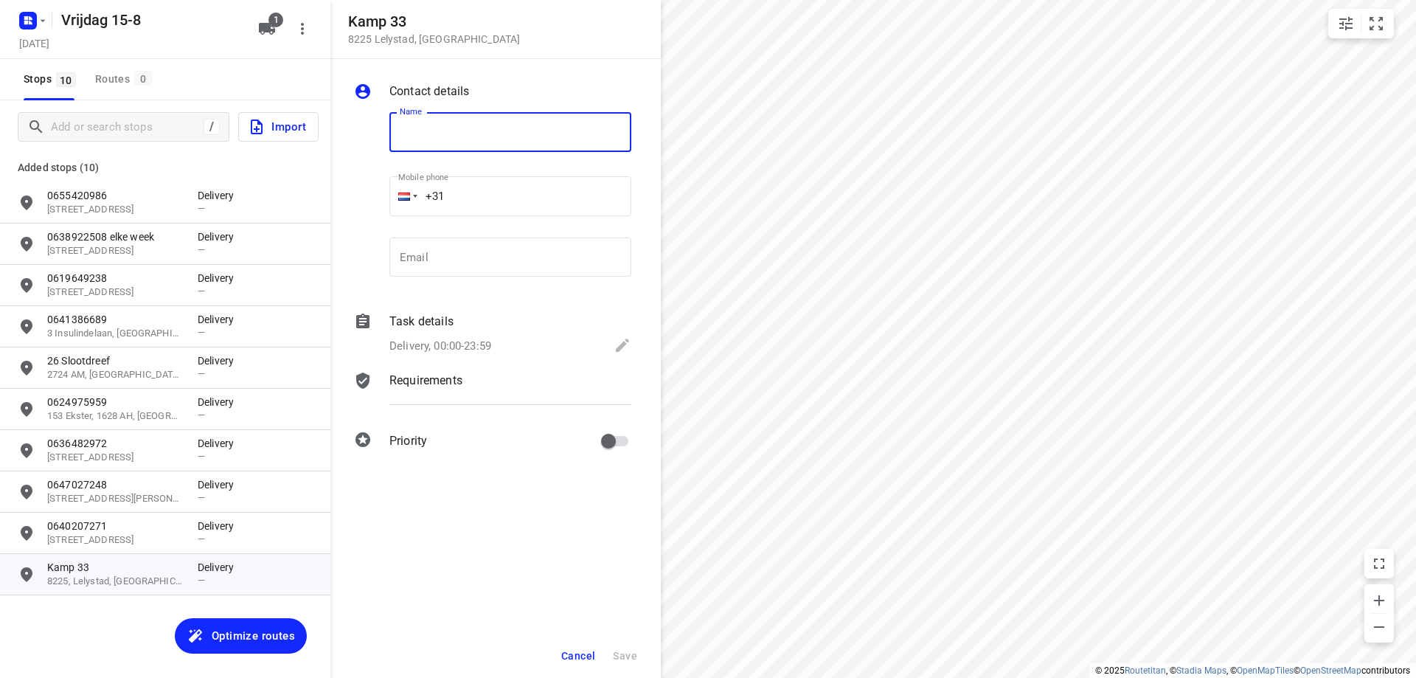
paste input "0687778537"
type input "0687778537"
click at [635, 656] on span "Save" at bounding box center [625, 656] width 24 height 12
